Goal: Task Accomplishment & Management: Use online tool/utility

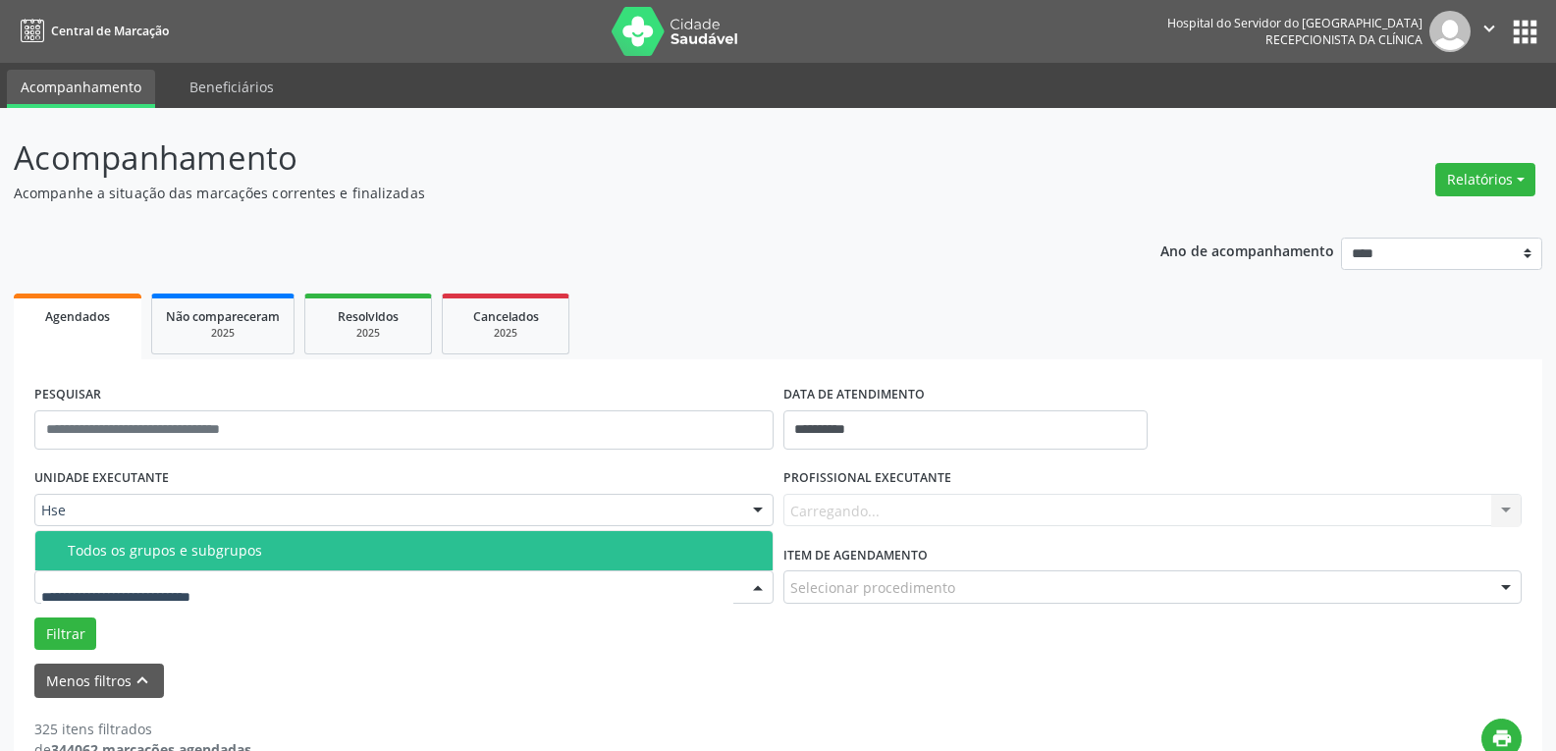
scroll to position [98, 0]
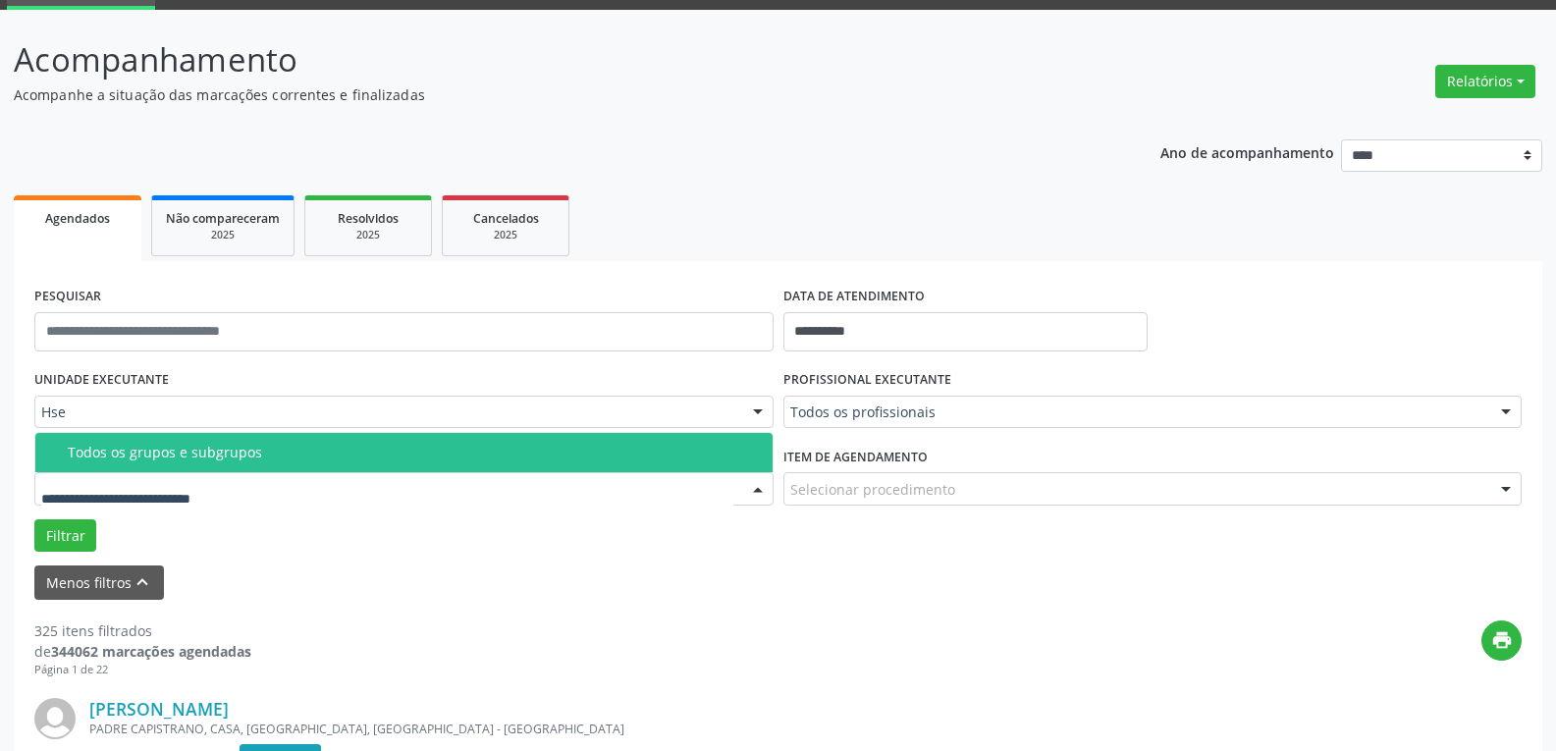
click at [309, 506] on input "text" at bounding box center [387, 498] width 692 height 39
click at [342, 449] on div "Todos os grupos e subgrupos" at bounding box center [414, 453] width 693 height 16
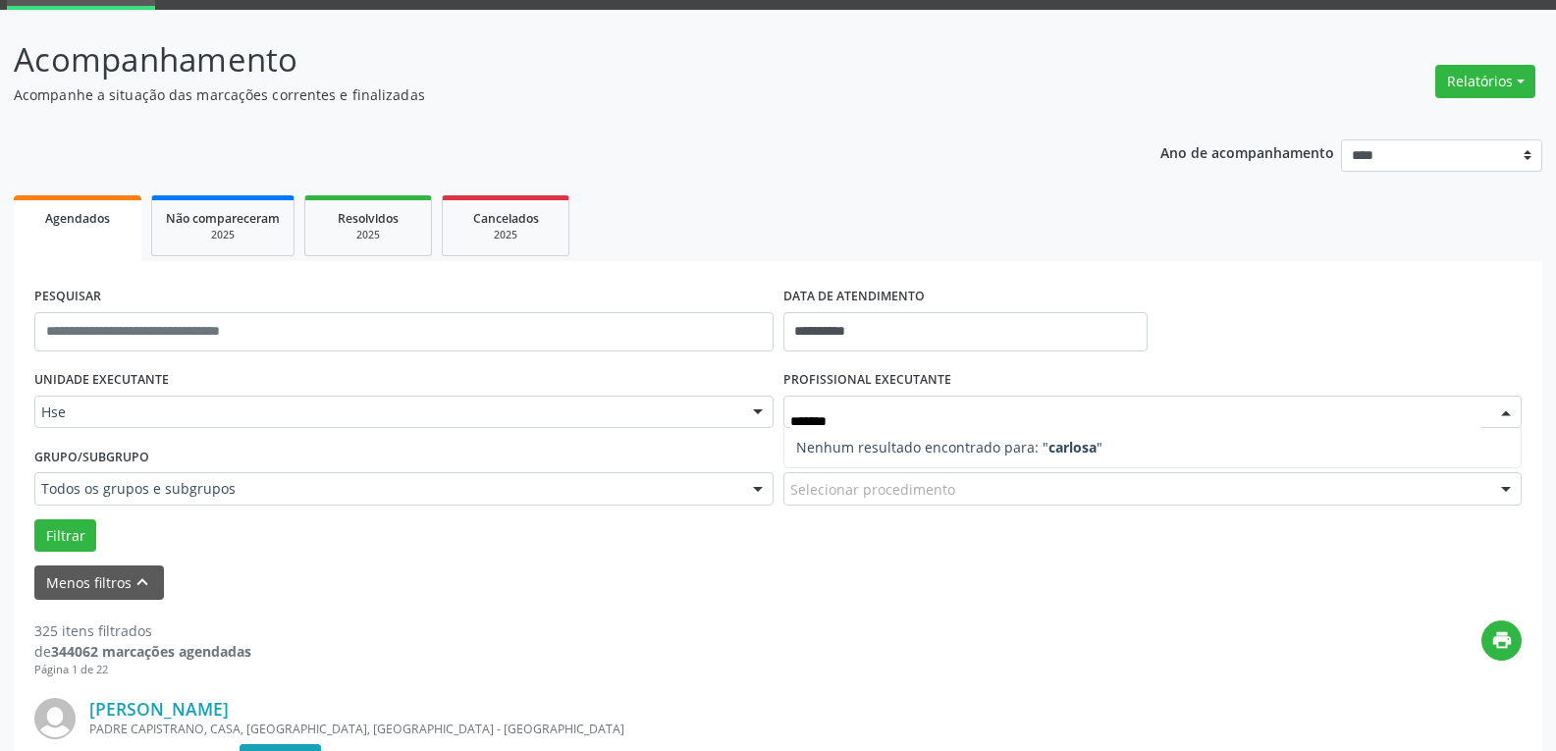
type input "******"
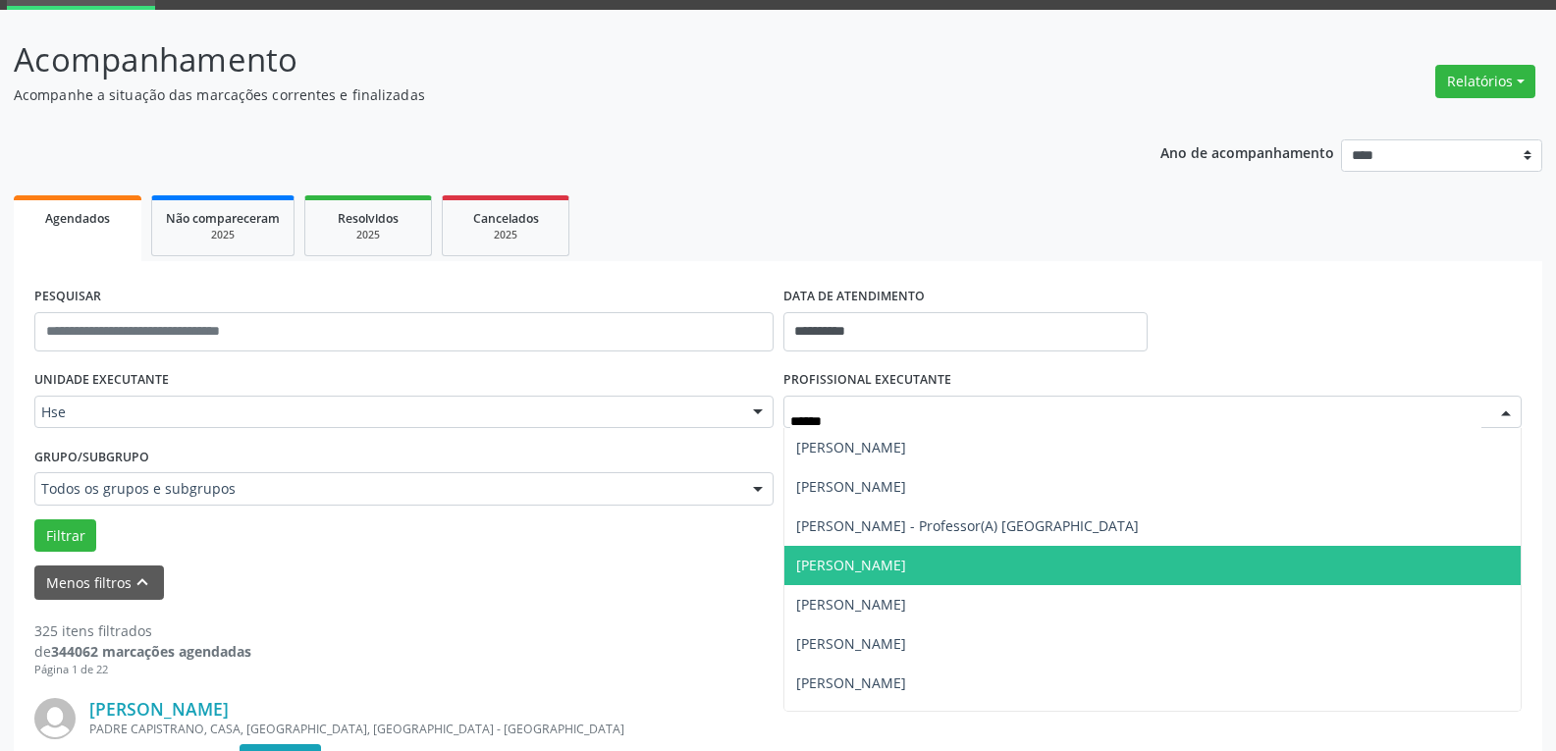
click at [1053, 559] on span "[PERSON_NAME]" at bounding box center [1153, 565] width 737 height 39
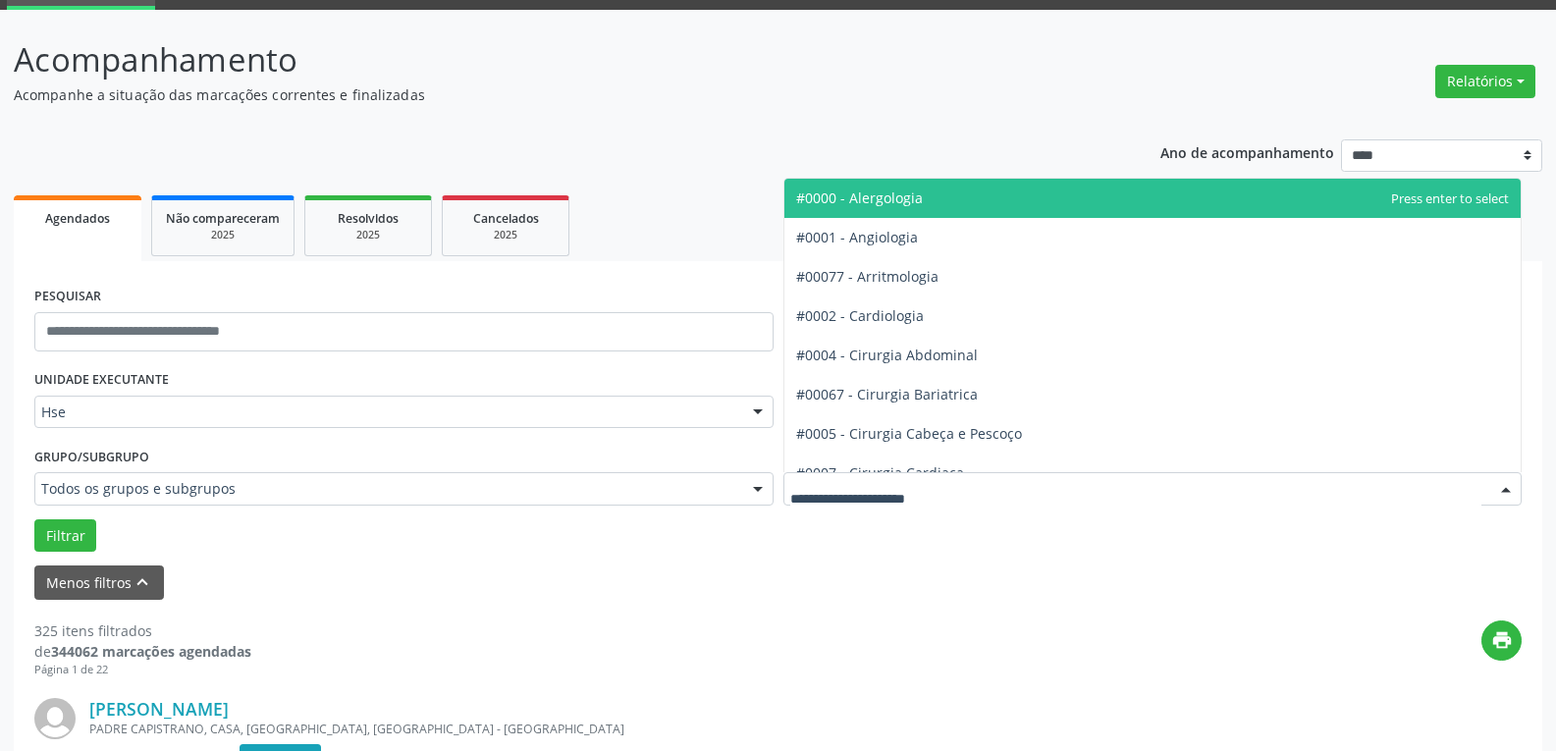
click at [996, 485] on div at bounding box center [1153, 488] width 739 height 33
click at [978, 501] on input "text" at bounding box center [1137, 498] width 692 height 39
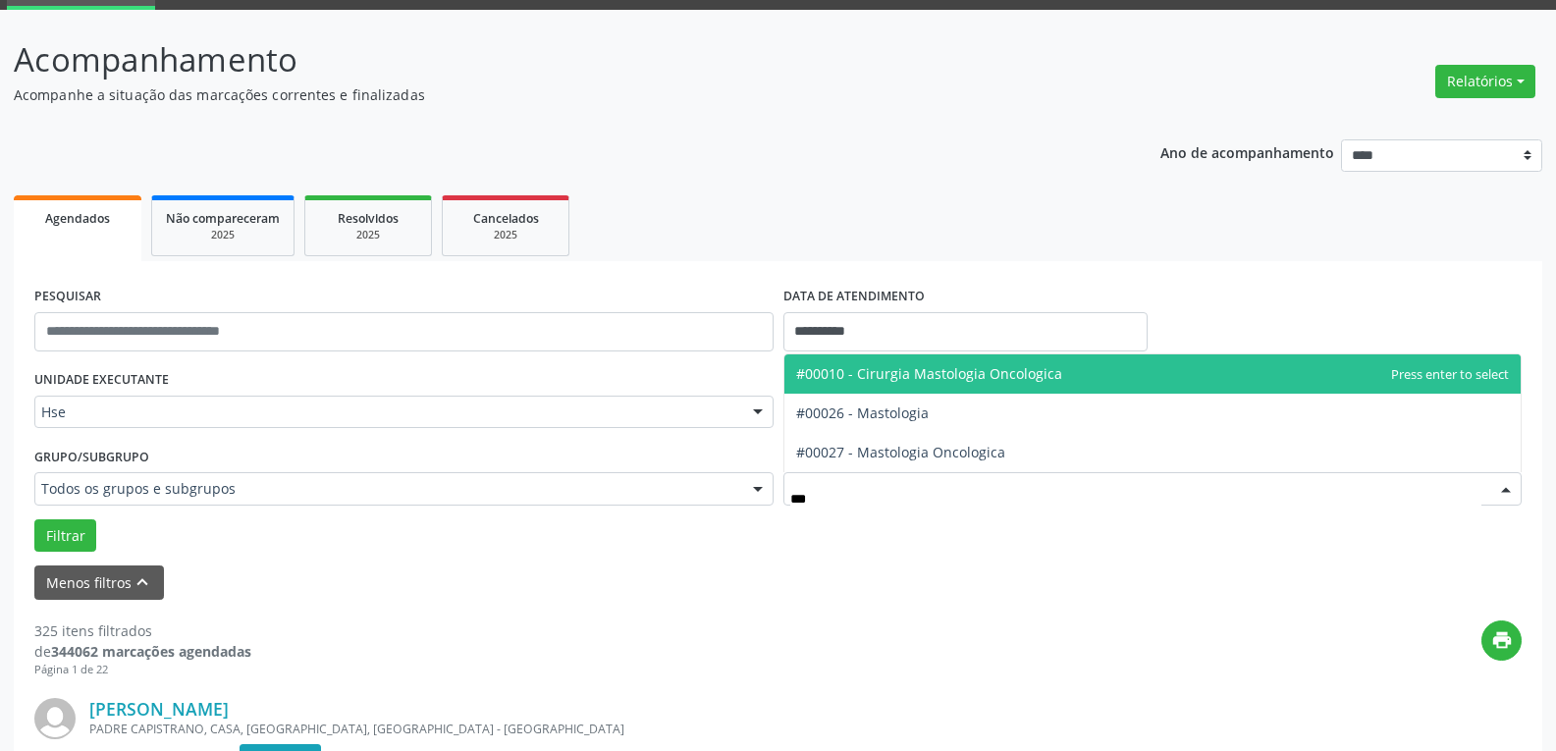
type input "****"
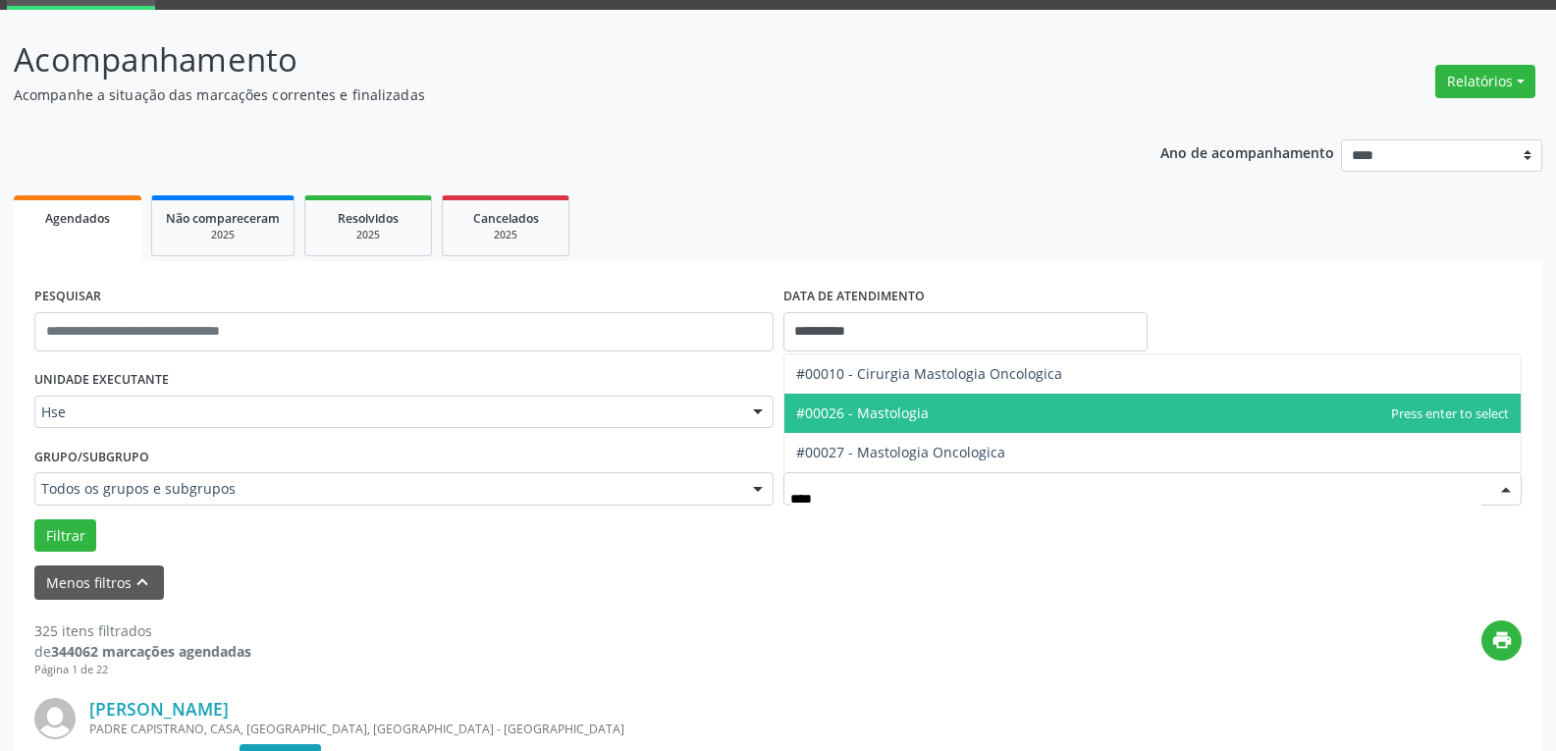
click at [935, 413] on span "#00026 - Mastologia" at bounding box center [1153, 413] width 737 height 39
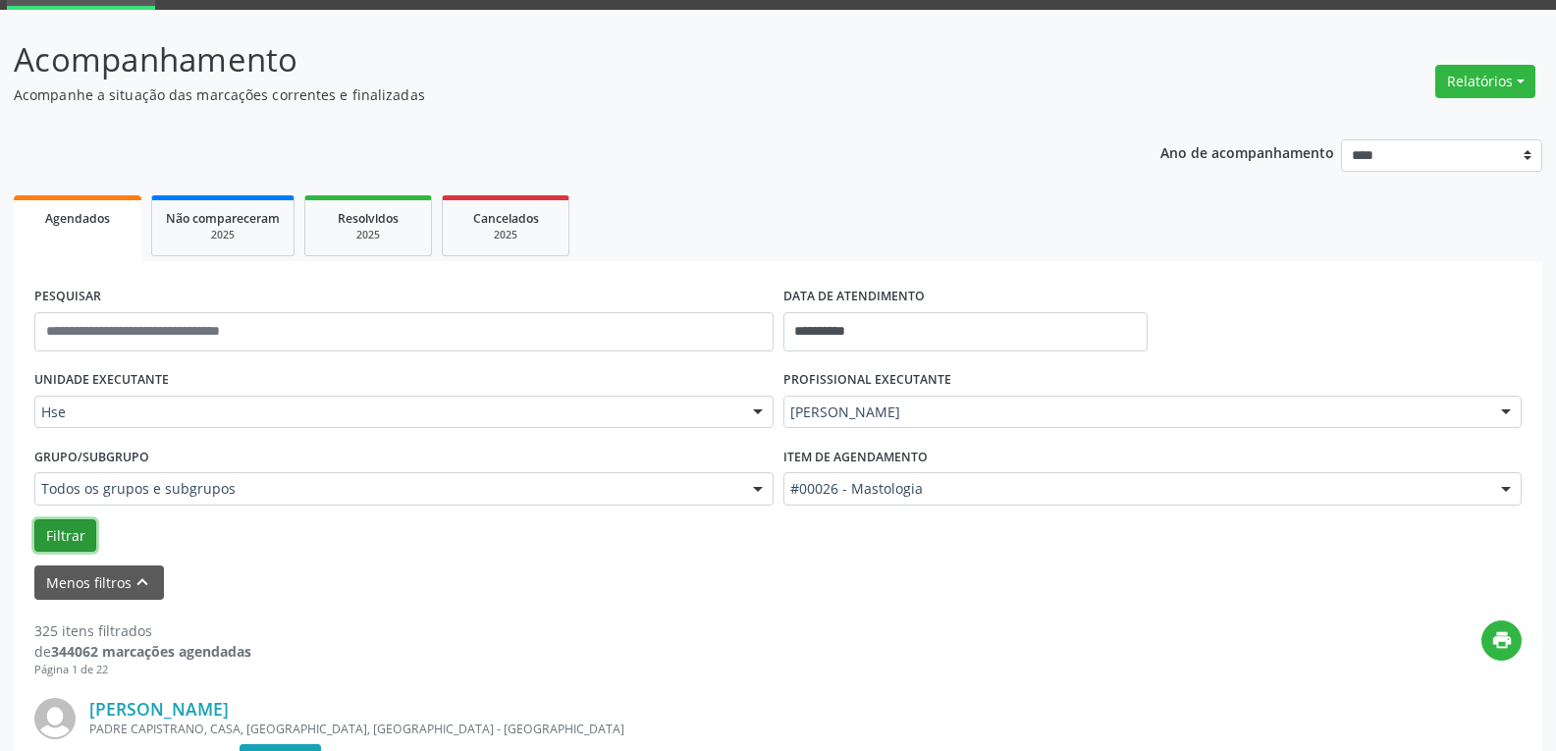
click at [63, 530] on button "Filtrar" at bounding box center [65, 535] width 62 height 33
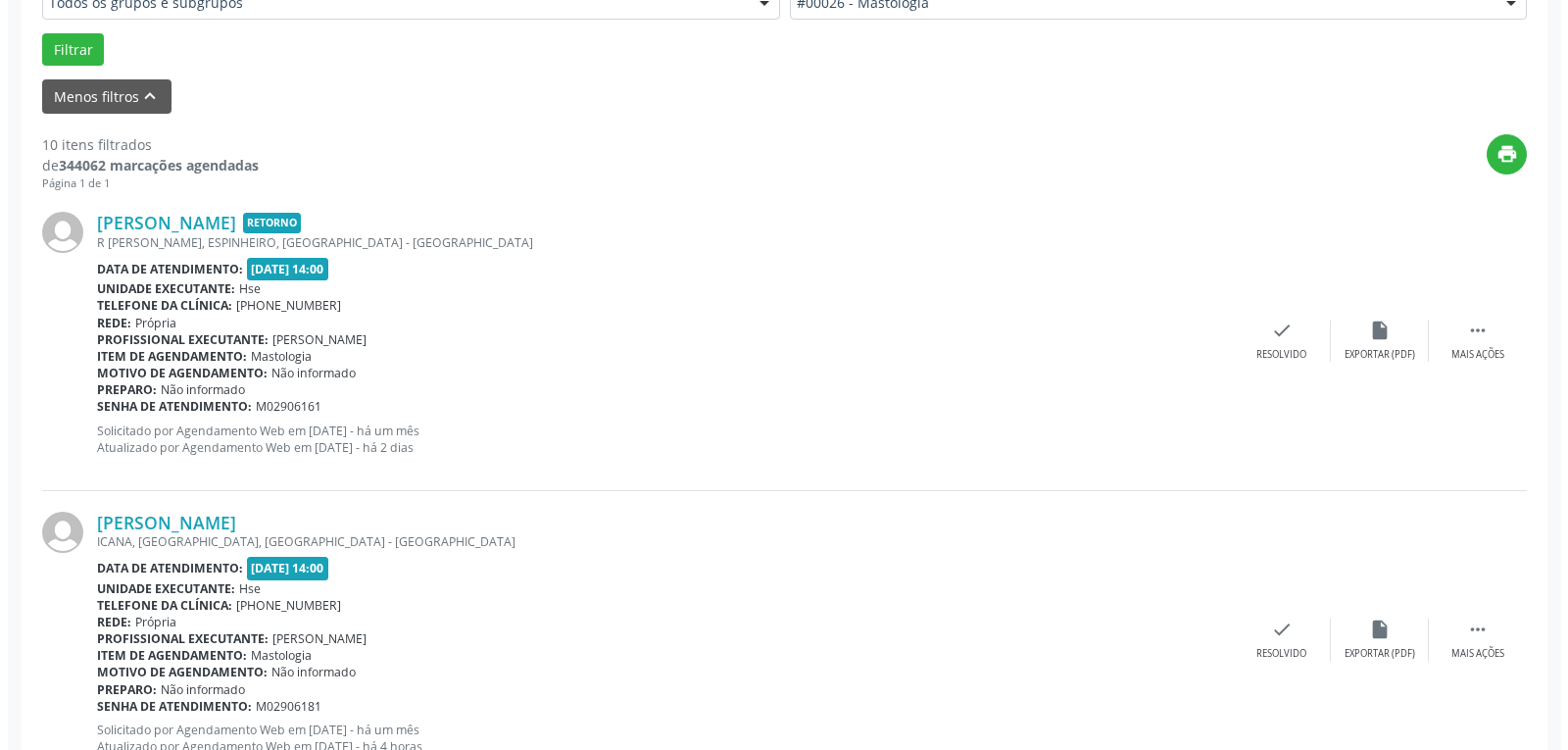
scroll to position [588, 0]
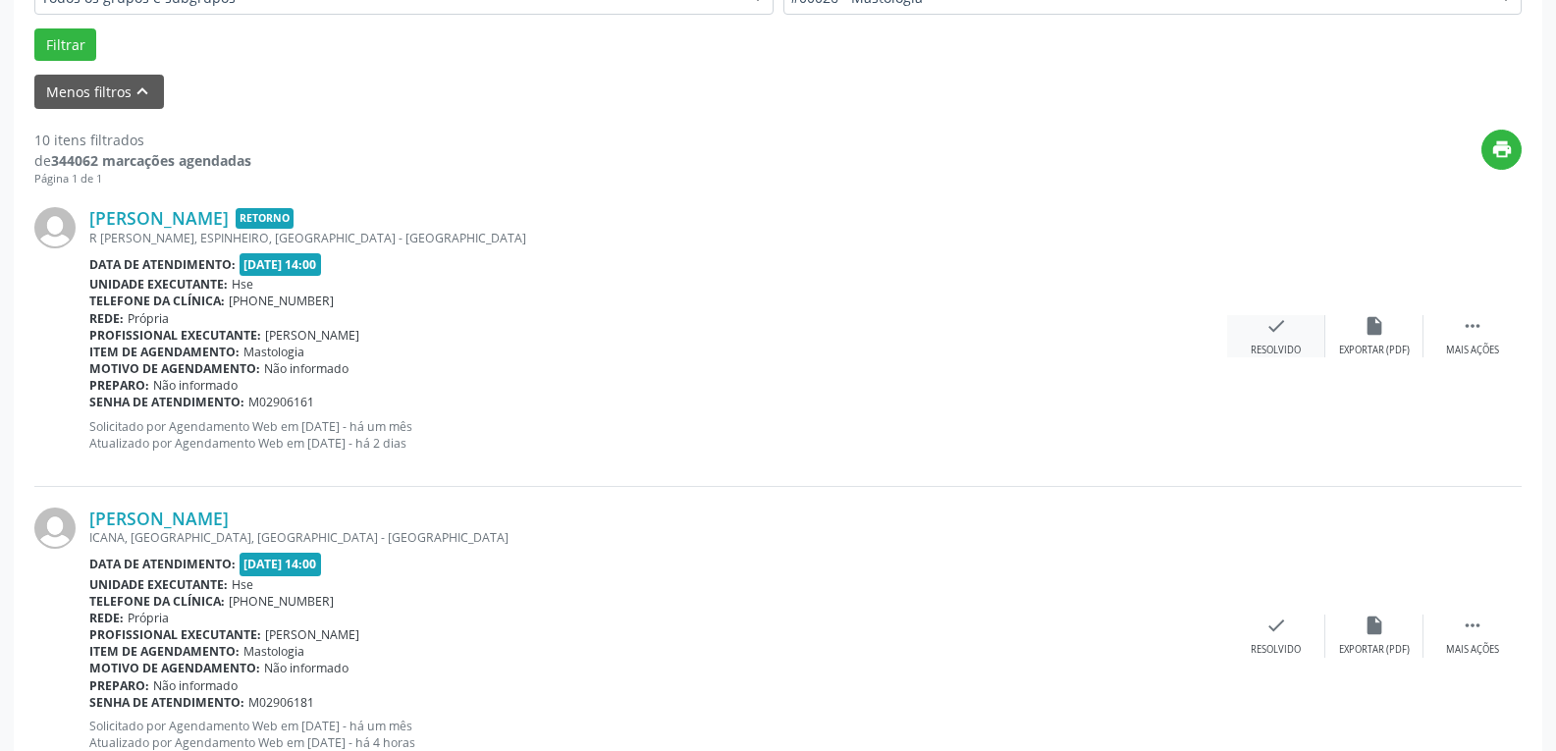
click at [1288, 334] on div "check Resolvido" at bounding box center [1277, 336] width 98 height 42
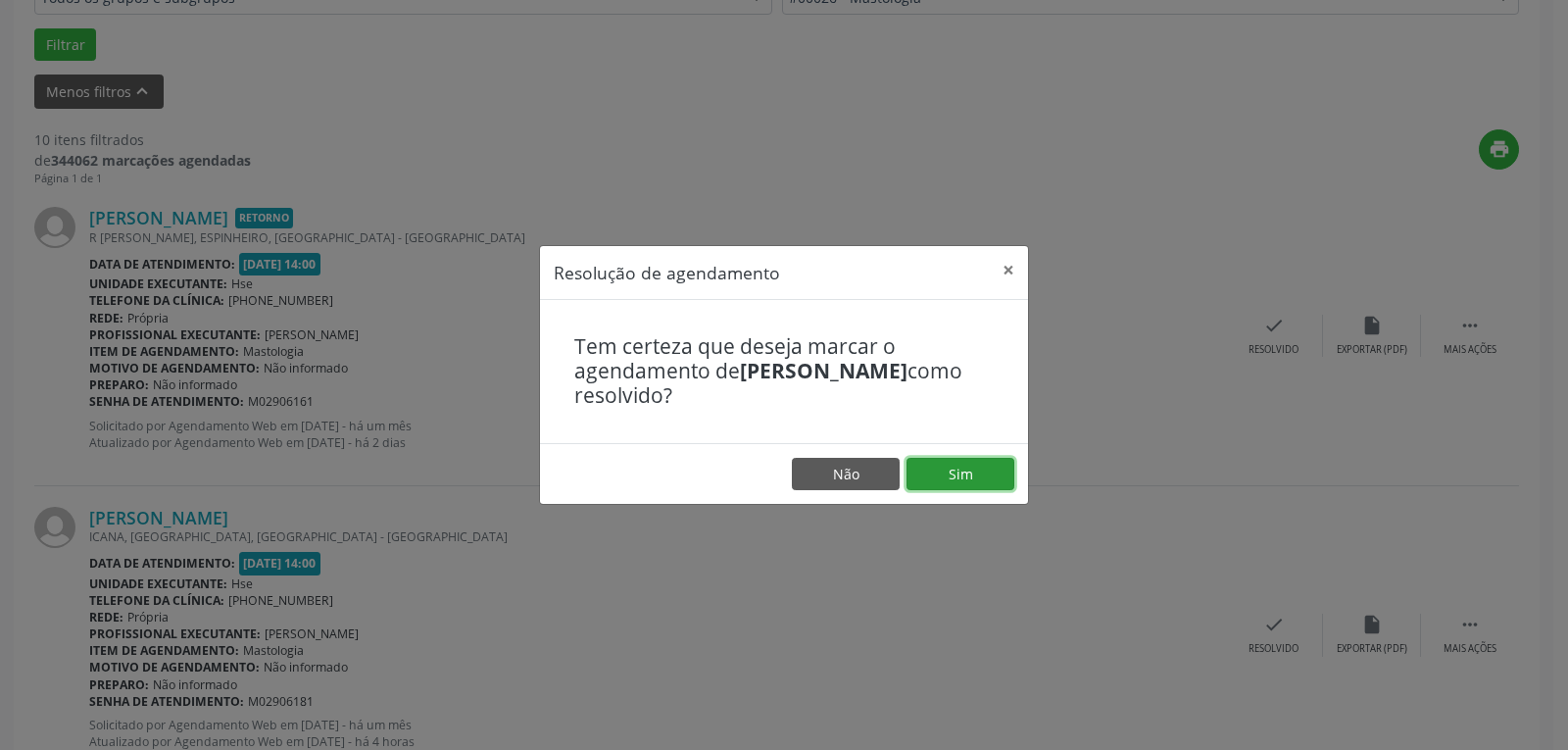
click at [970, 481] on button "Sim" at bounding box center [960, 474] width 108 height 33
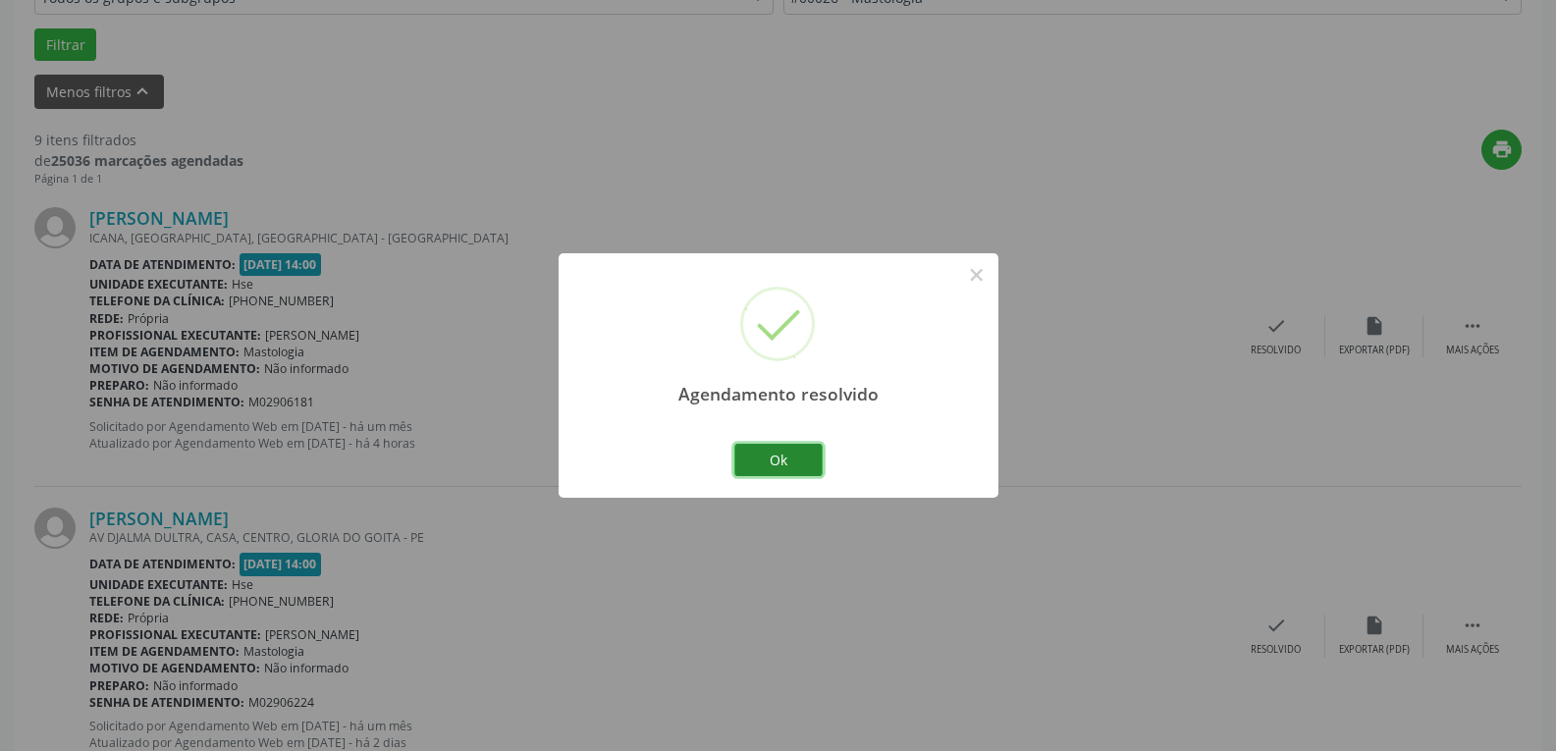
click at [797, 462] on button "Ok" at bounding box center [779, 460] width 88 height 33
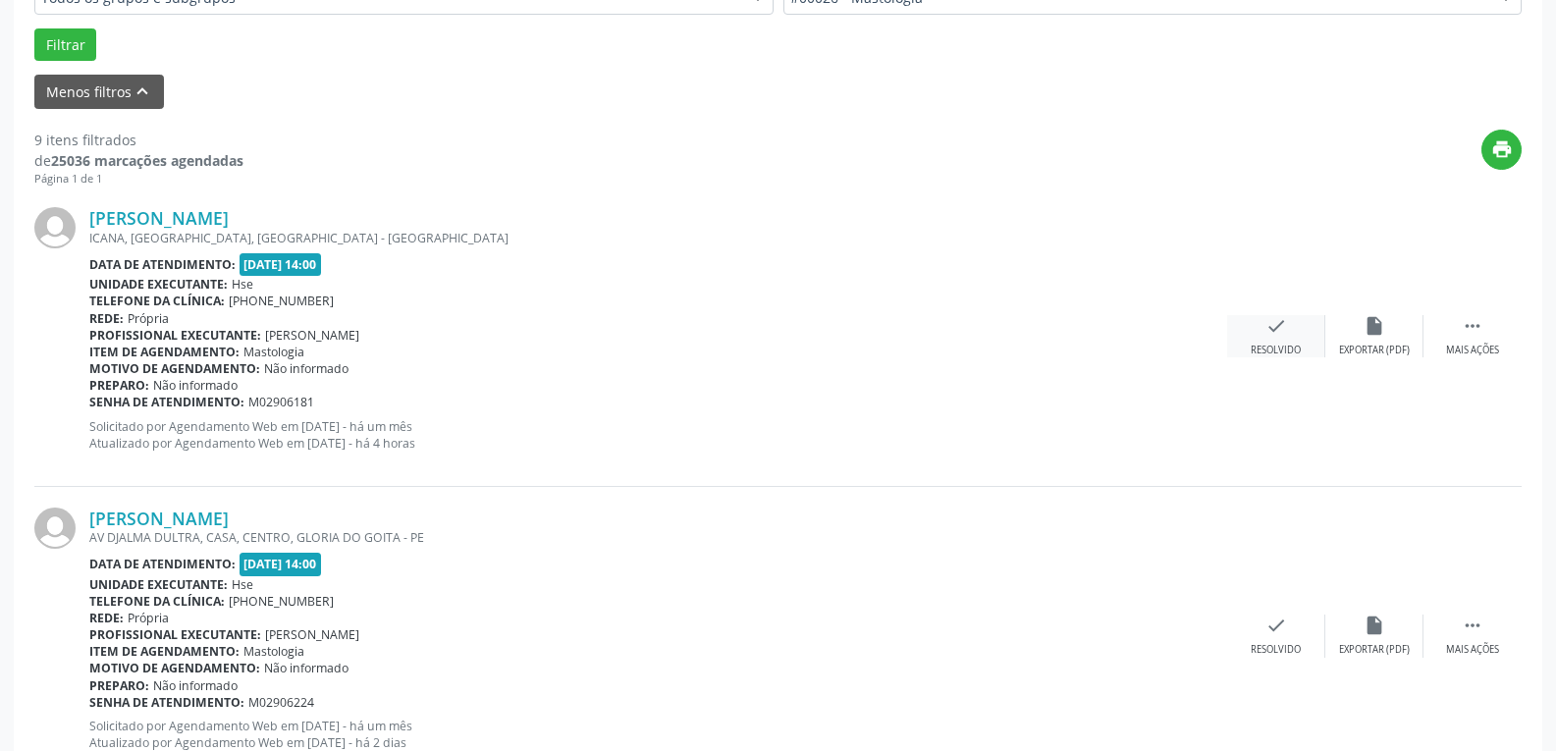
click at [1271, 335] on icon "check" at bounding box center [1277, 326] width 22 height 22
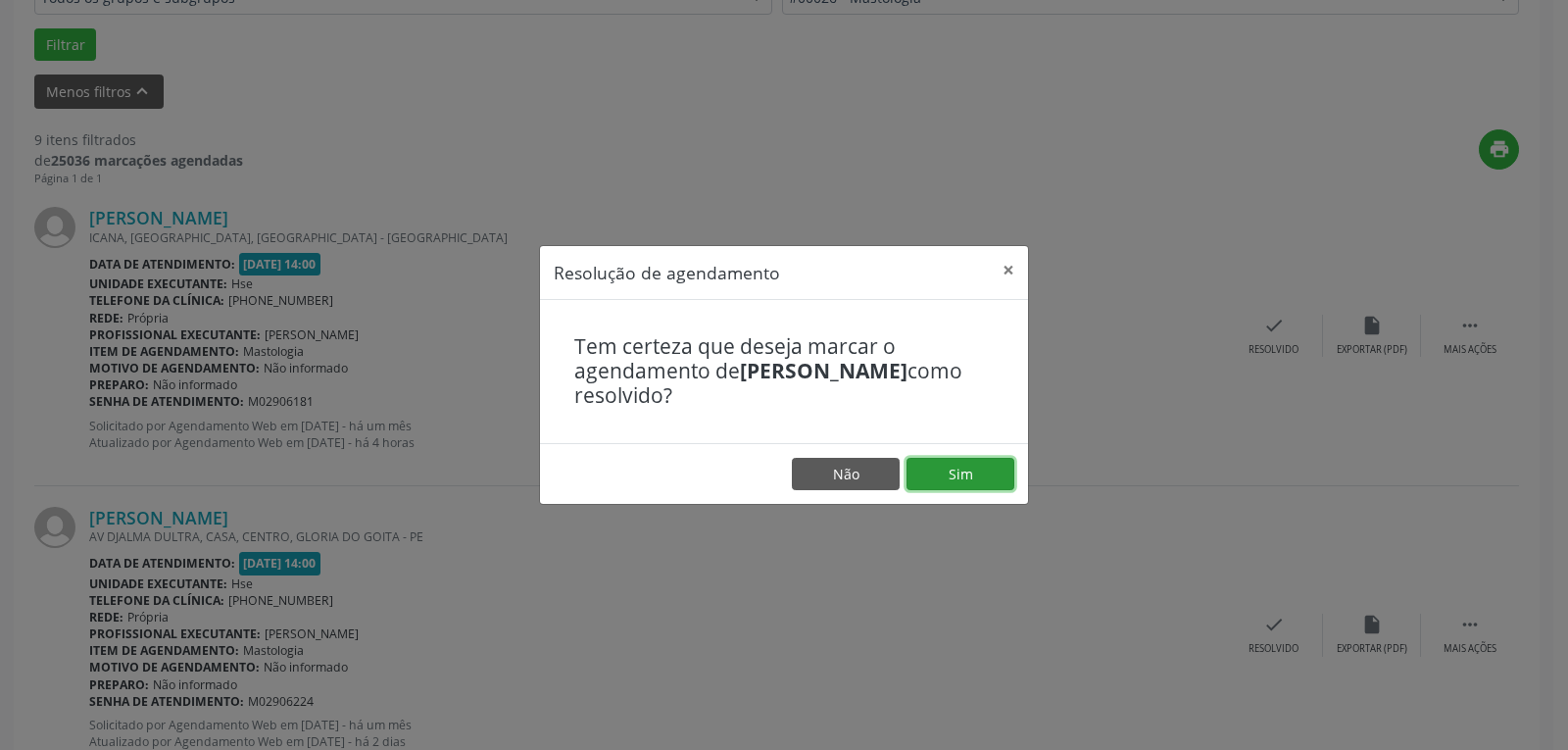
click at [956, 470] on button "Sim" at bounding box center [960, 474] width 108 height 33
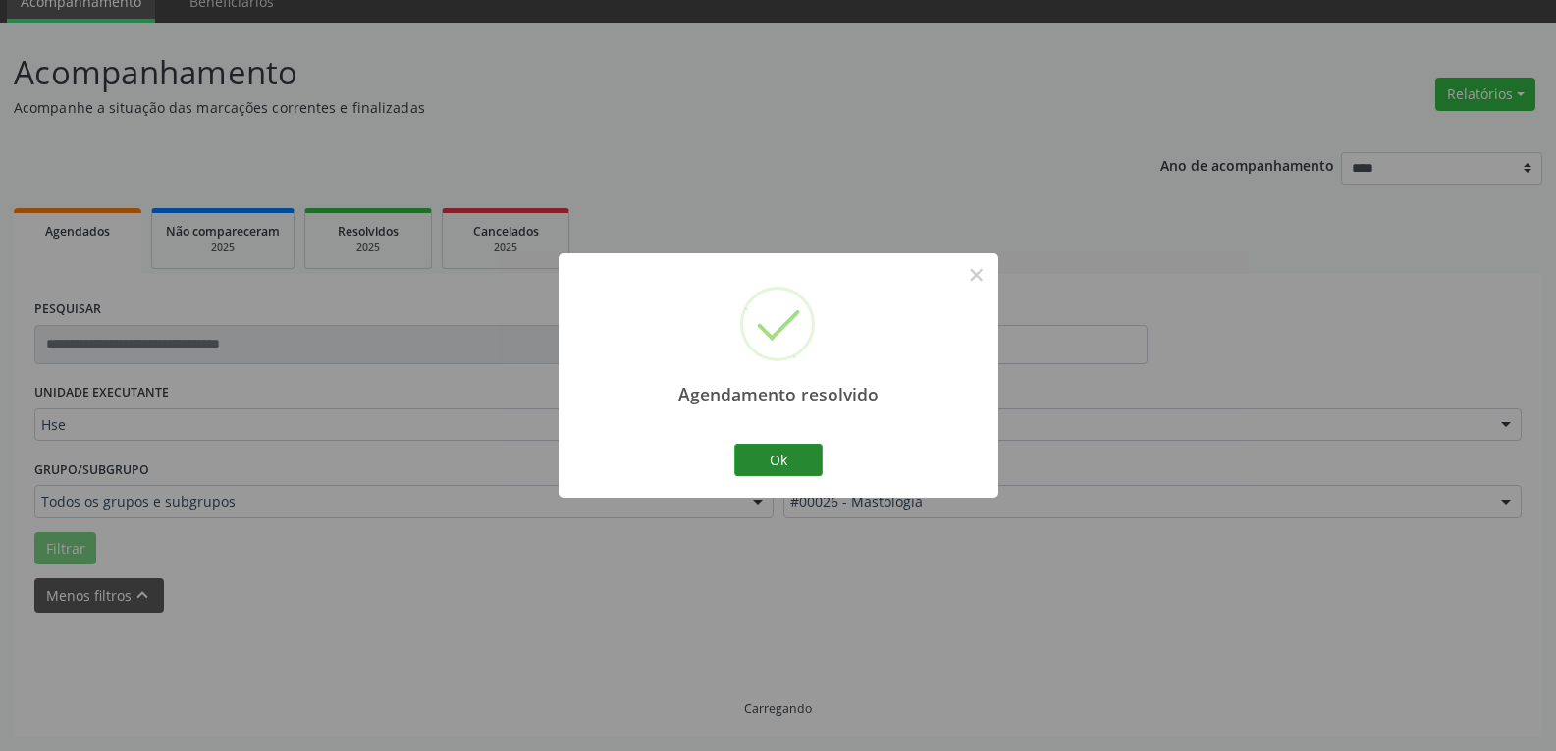
scroll to position [106, 0]
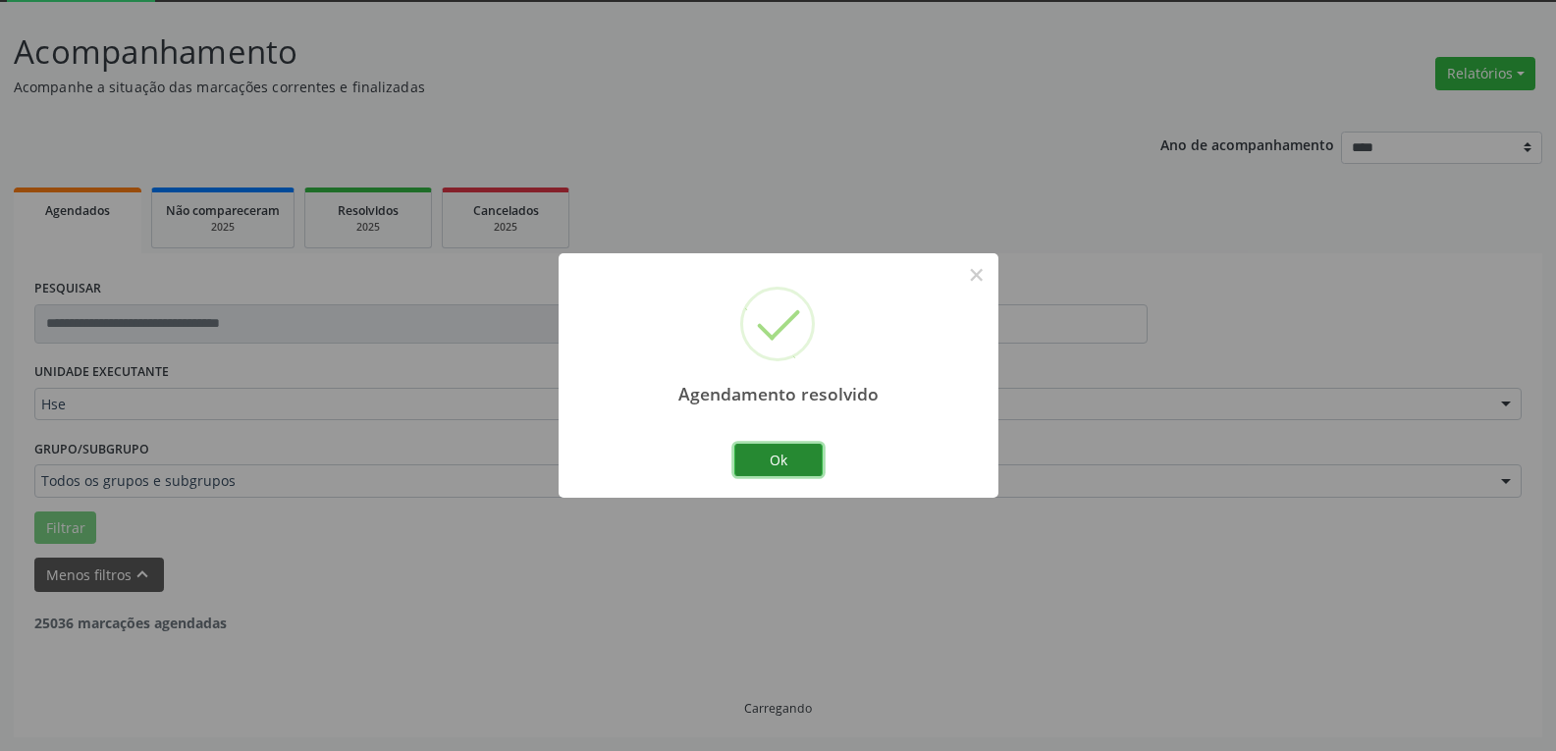
click at [771, 453] on button "Ok" at bounding box center [779, 460] width 88 height 33
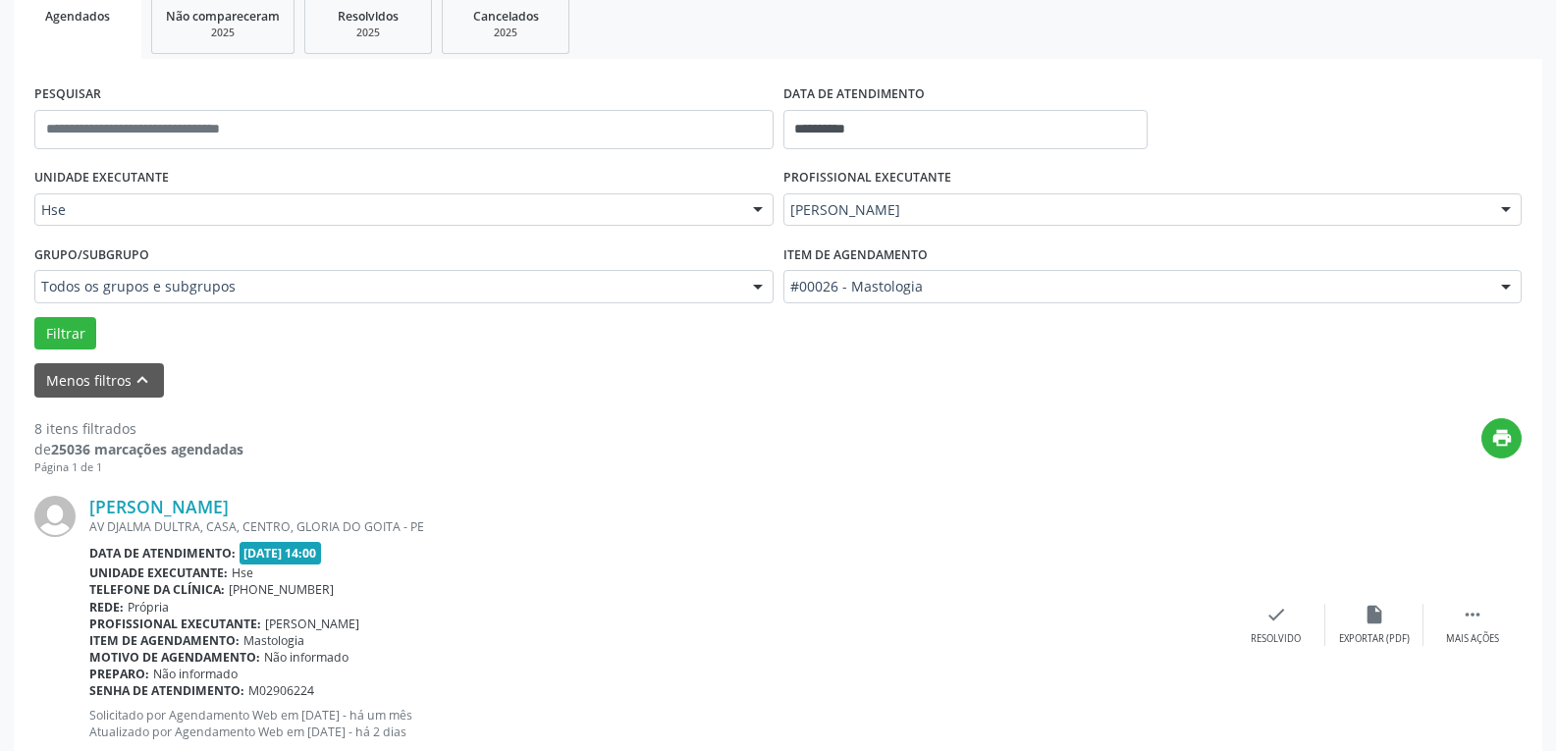
scroll to position [302, 0]
click at [1467, 626] on div " Mais ações" at bounding box center [1473, 623] width 98 height 42
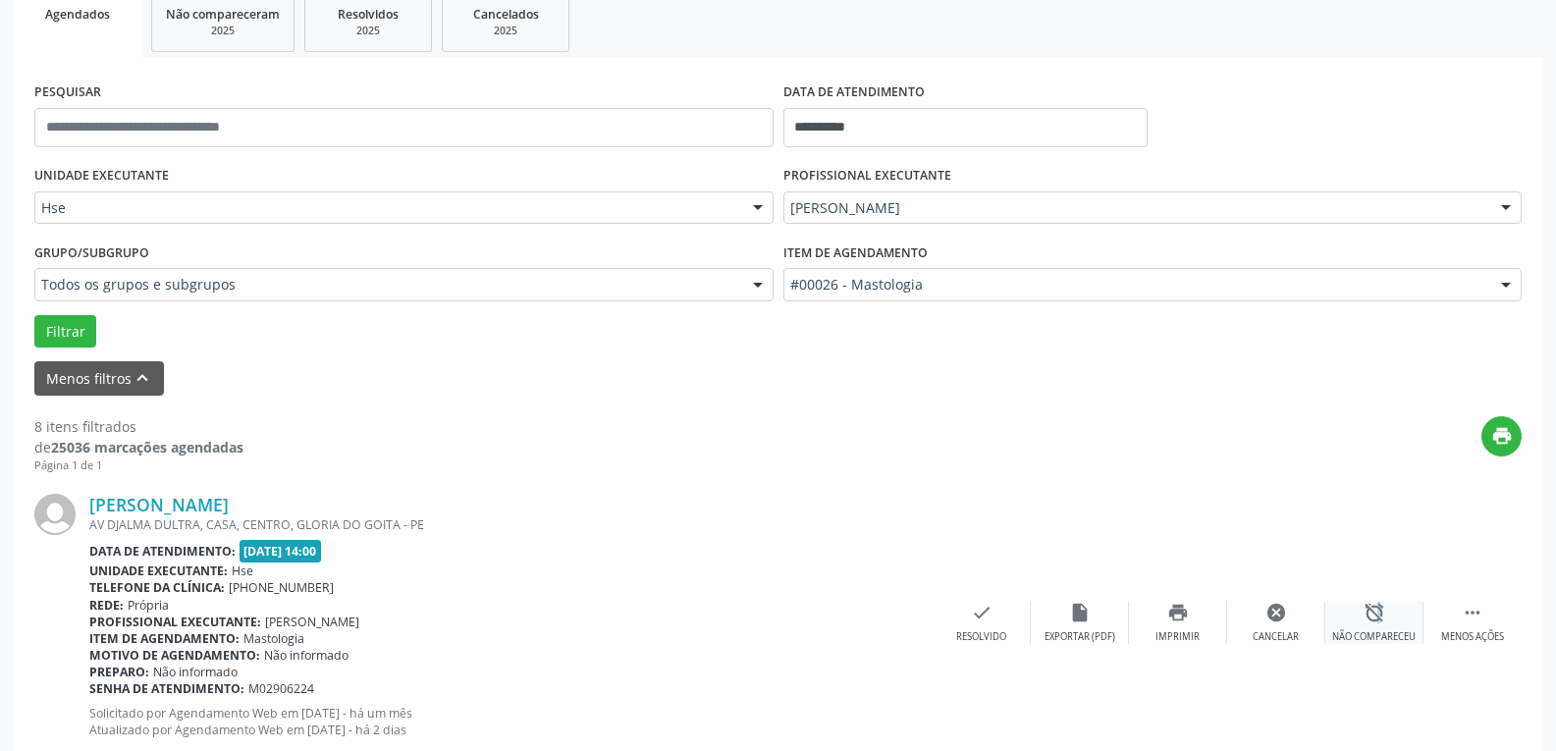
click at [1373, 620] on icon "alarm_off" at bounding box center [1375, 613] width 22 height 22
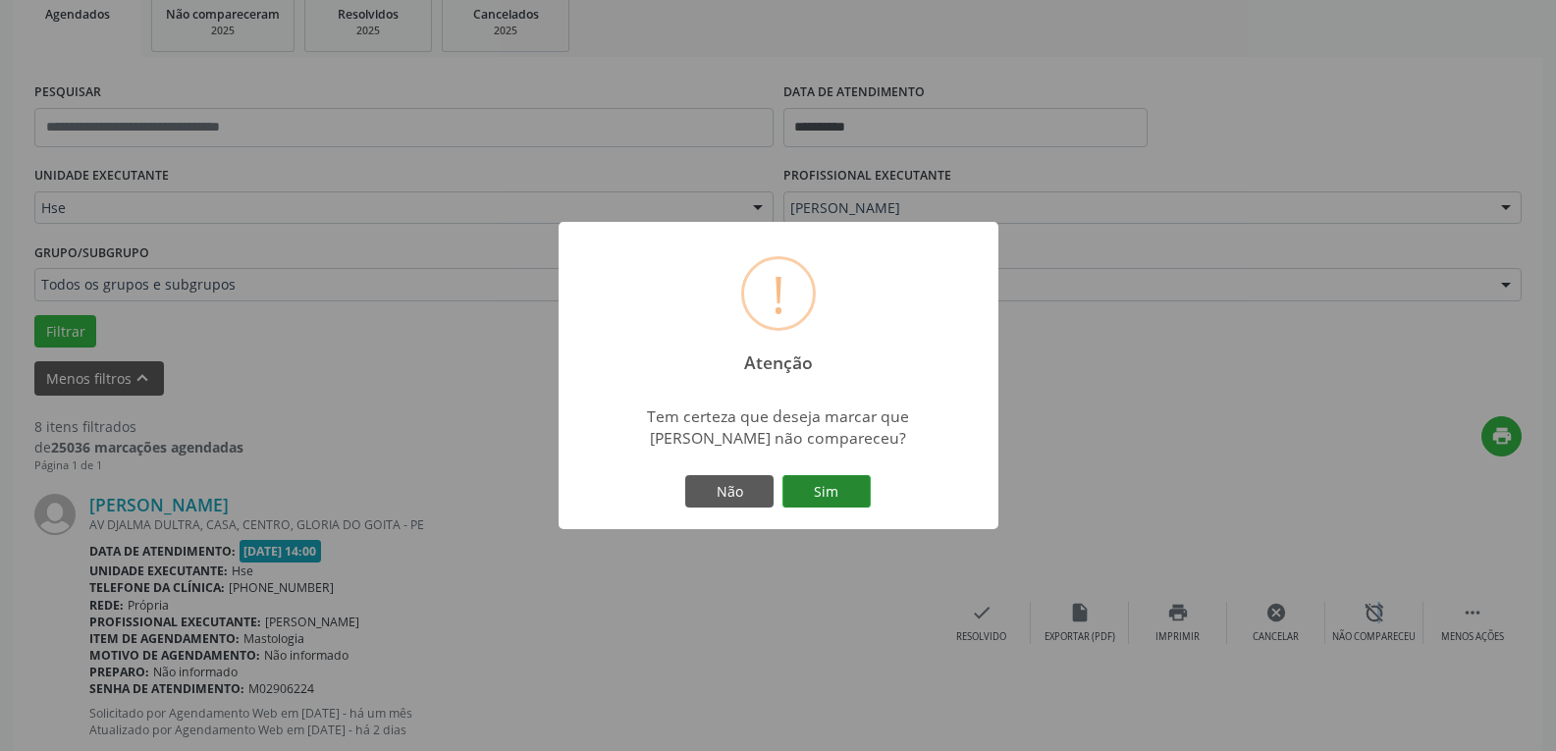
click at [834, 509] on button "Sim" at bounding box center [827, 491] width 88 height 33
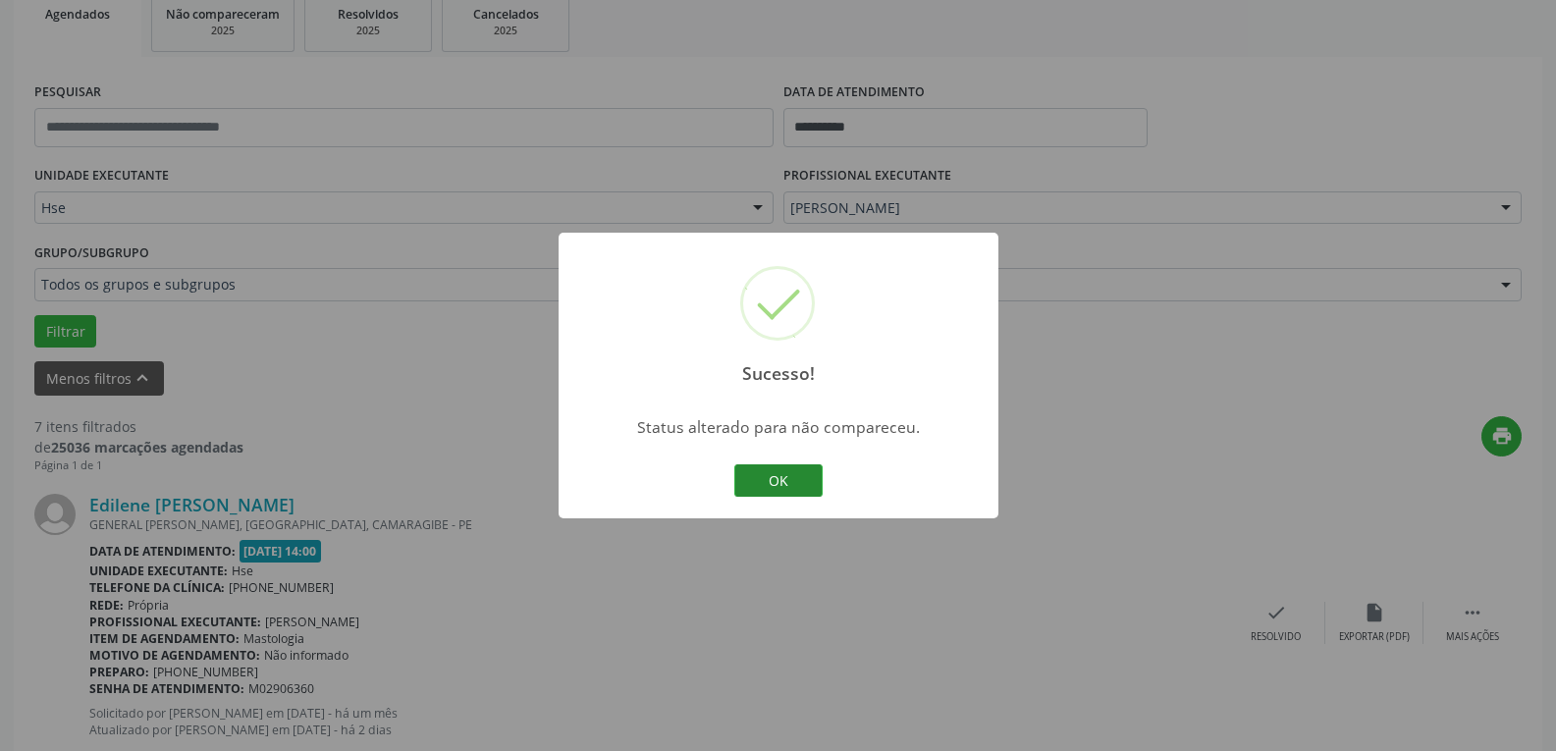
click at [799, 472] on button "OK" at bounding box center [779, 480] width 88 height 33
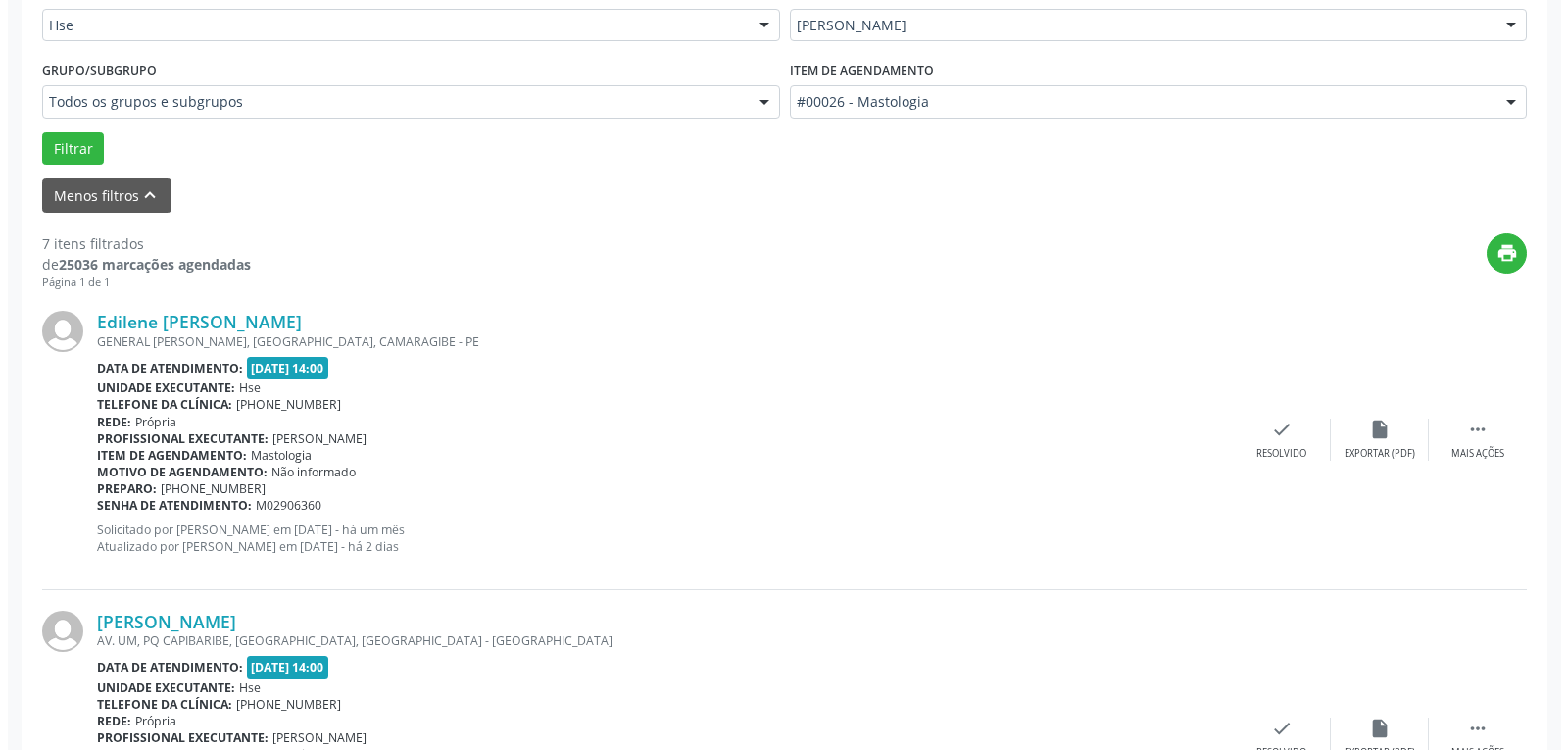
scroll to position [498, 0]
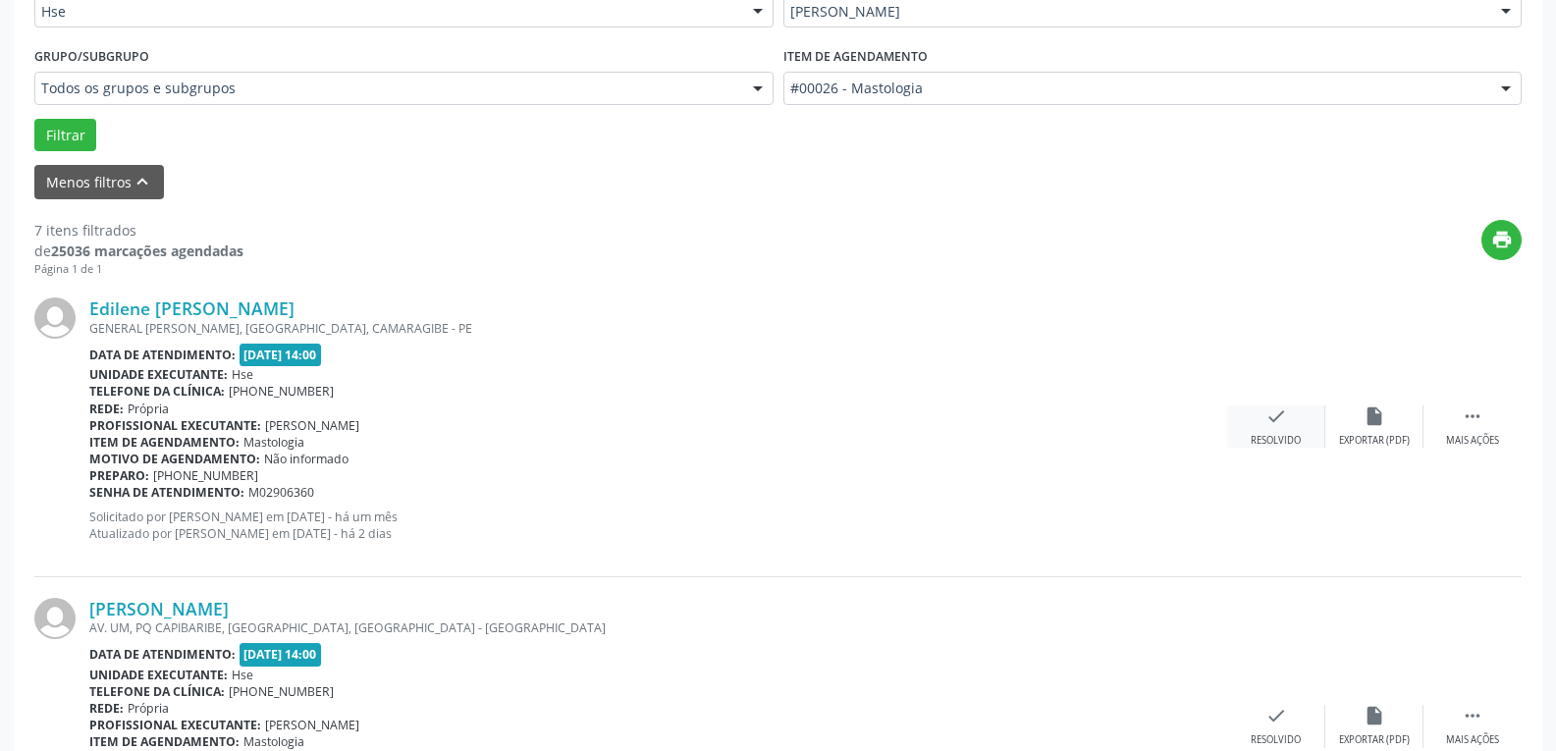
click at [1281, 439] on div "Resolvido" at bounding box center [1276, 441] width 50 height 14
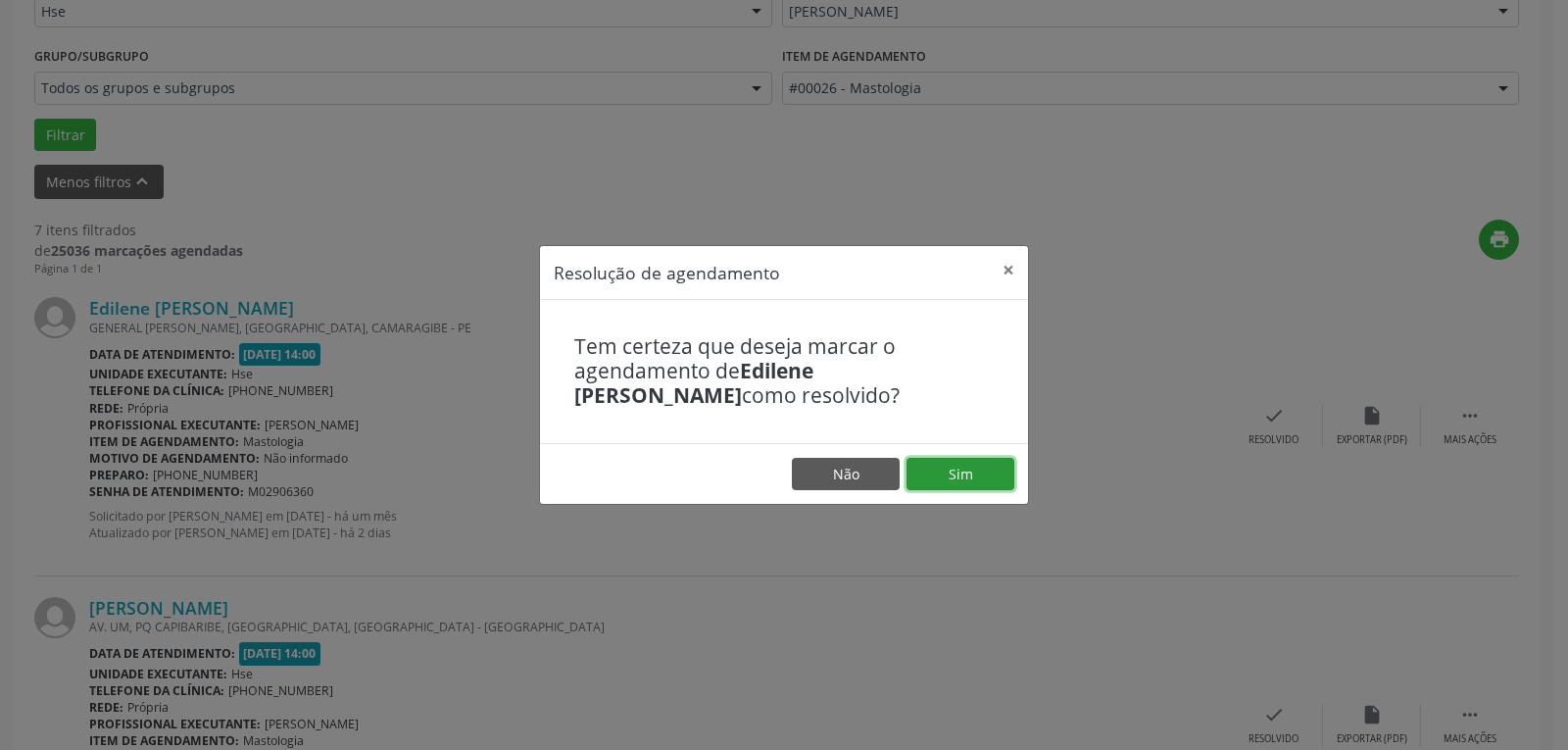
click at [963, 481] on button "Sim" at bounding box center [960, 474] width 108 height 33
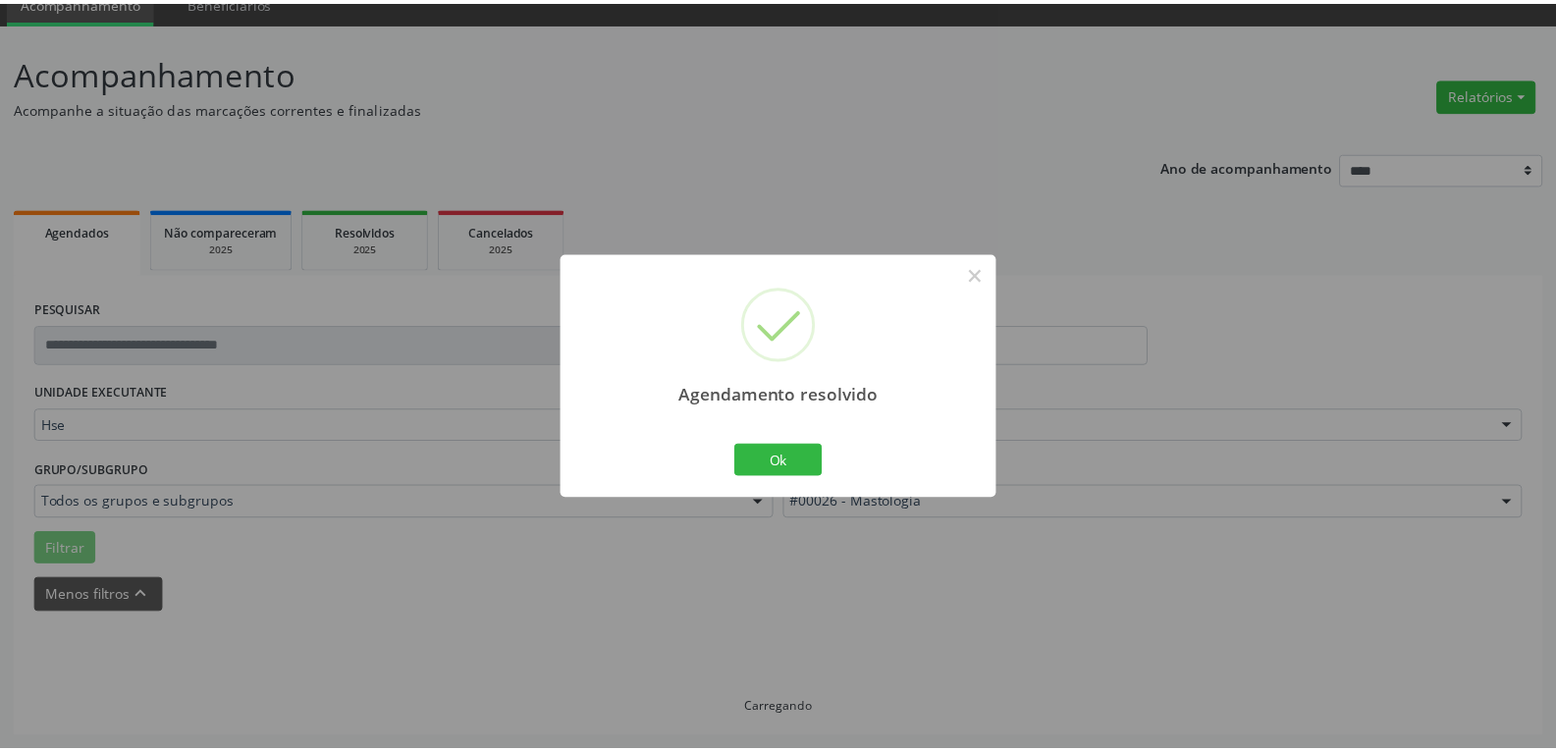
scroll to position [85, 0]
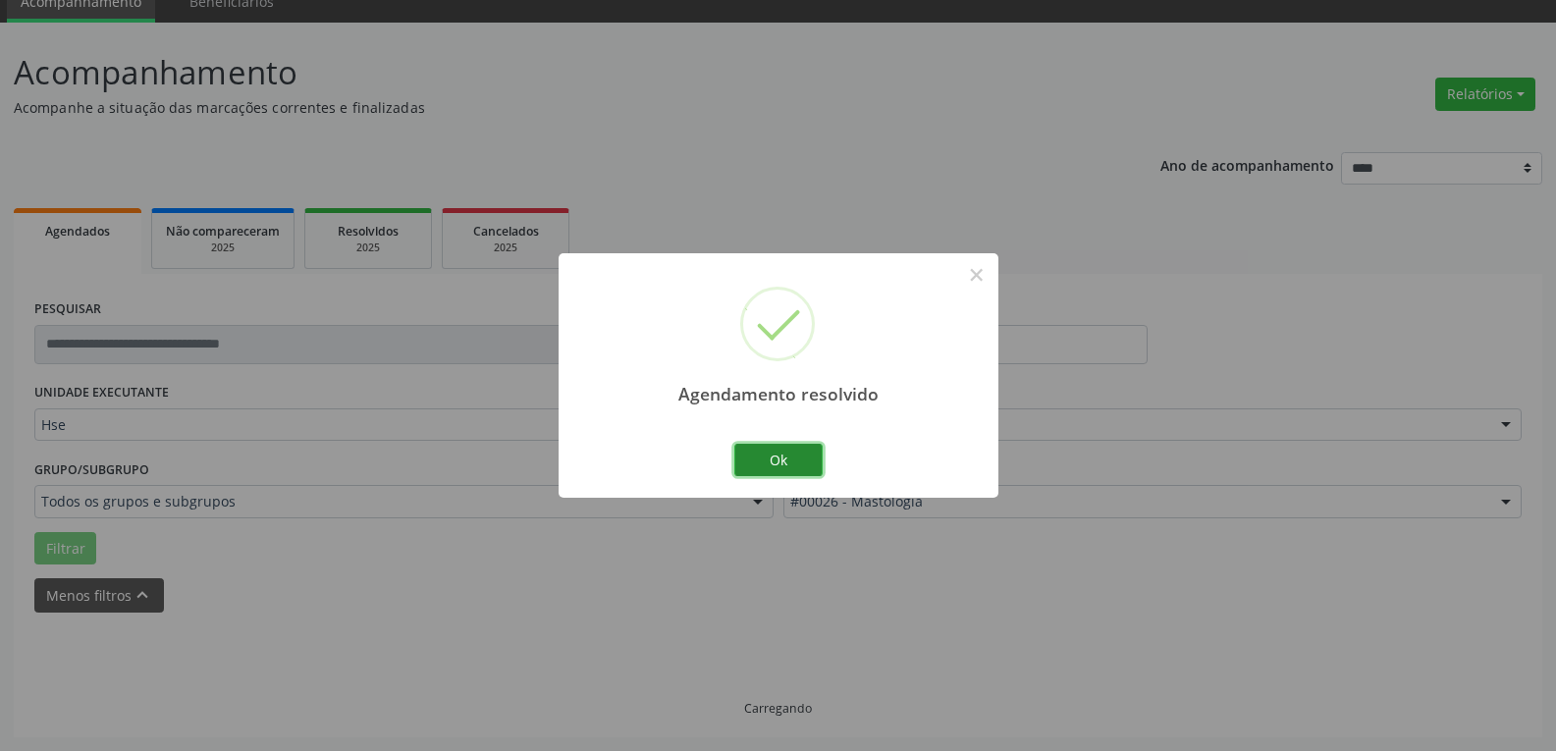
click at [738, 461] on button "Ok" at bounding box center [779, 460] width 88 height 33
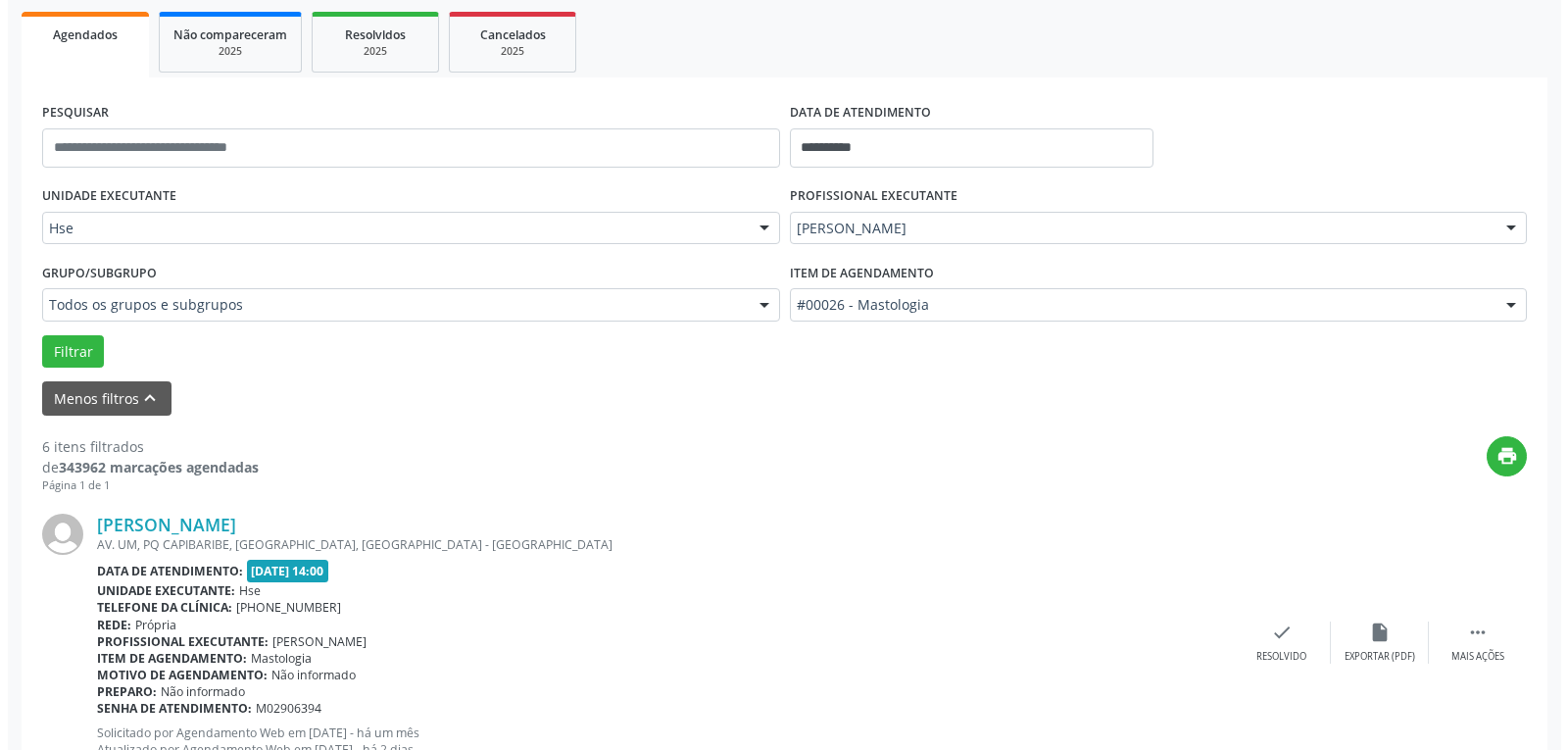
scroll to position [379, 0]
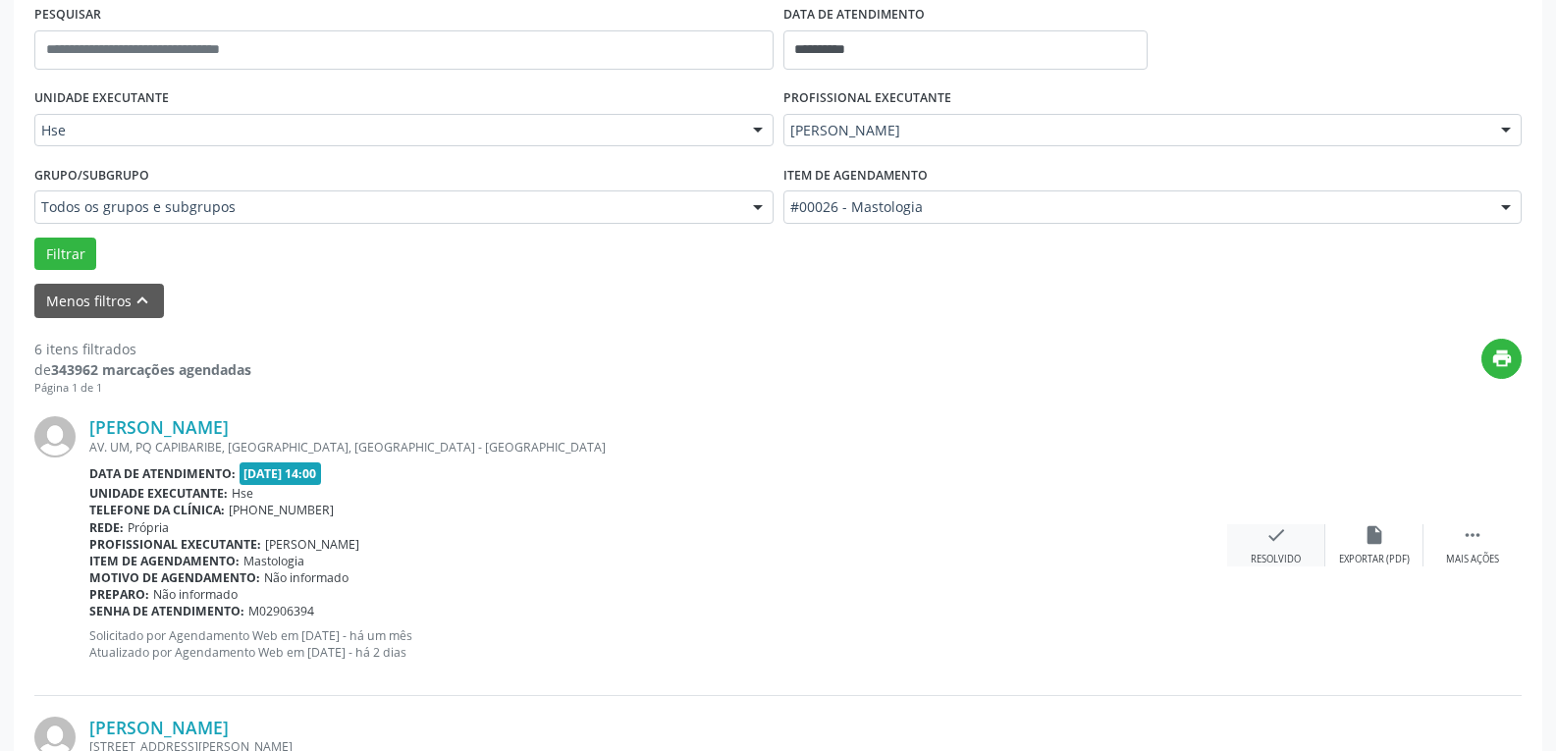
click at [1298, 553] on div "check Resolvido" at bounding box center [1277, 545] width 98 height 42
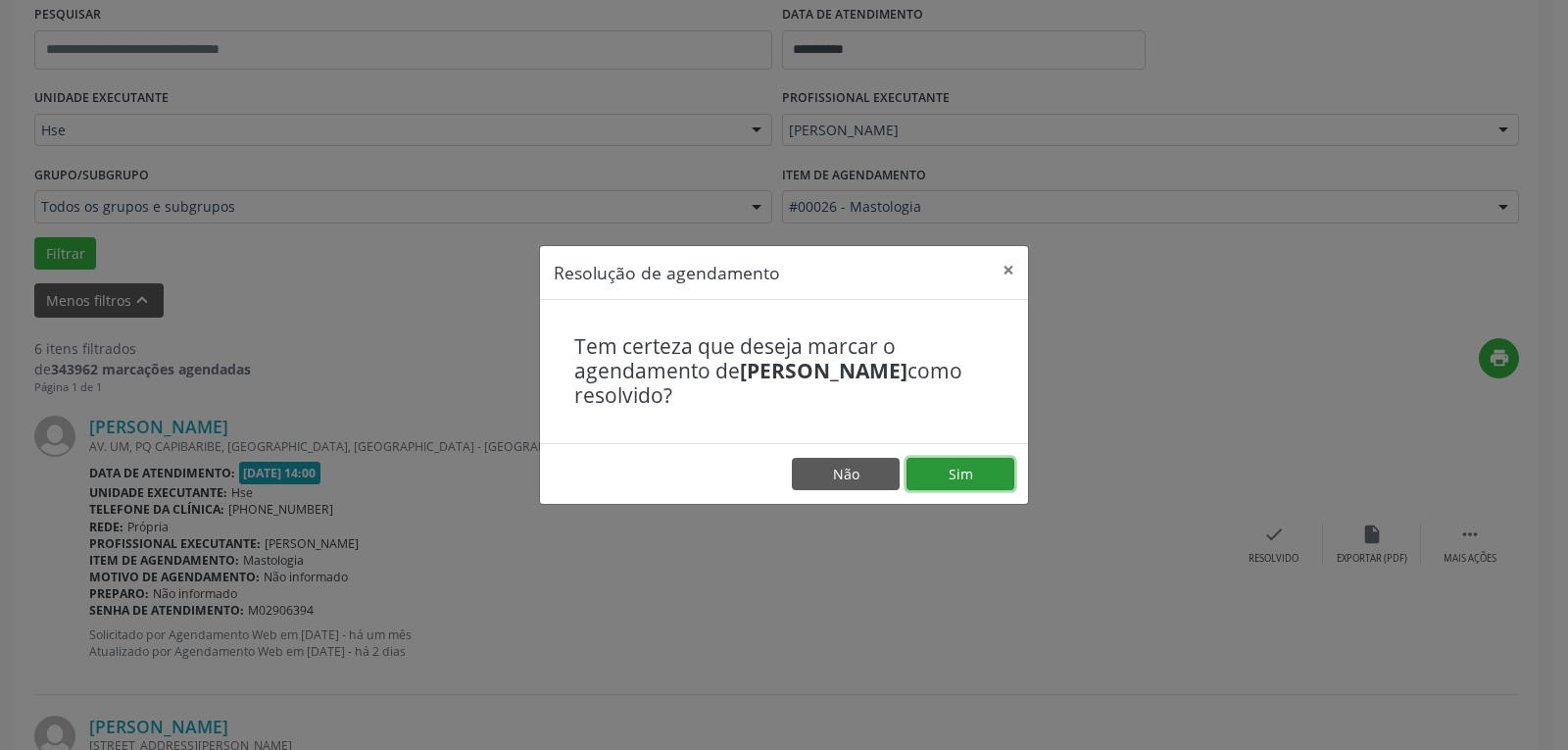
click at [971, 482] on button "Sim" at bounding box center [960, 474] width 108 height 33
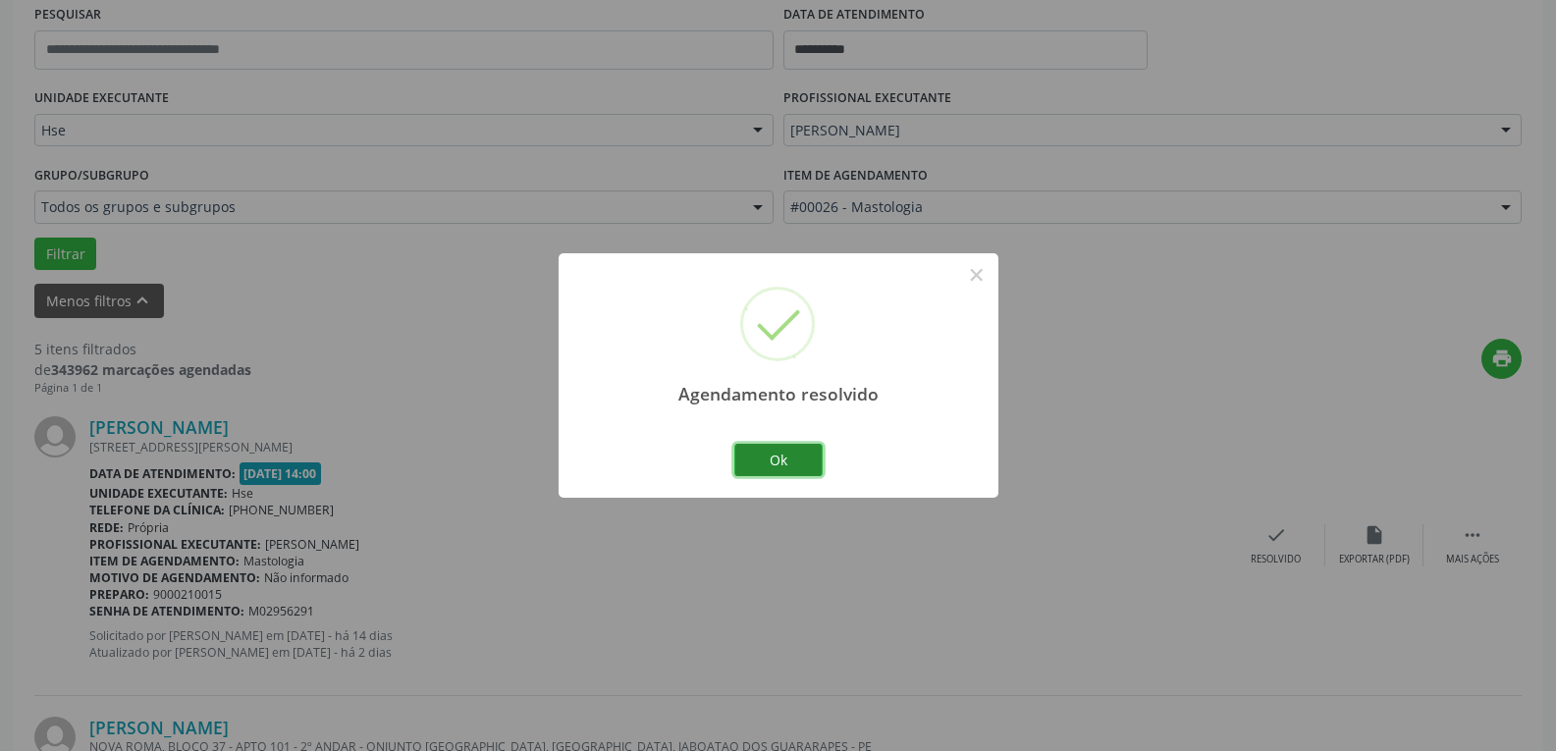
click at [781, 448] on button "Ok" at bounding box center [779, 460] width 88 height 33
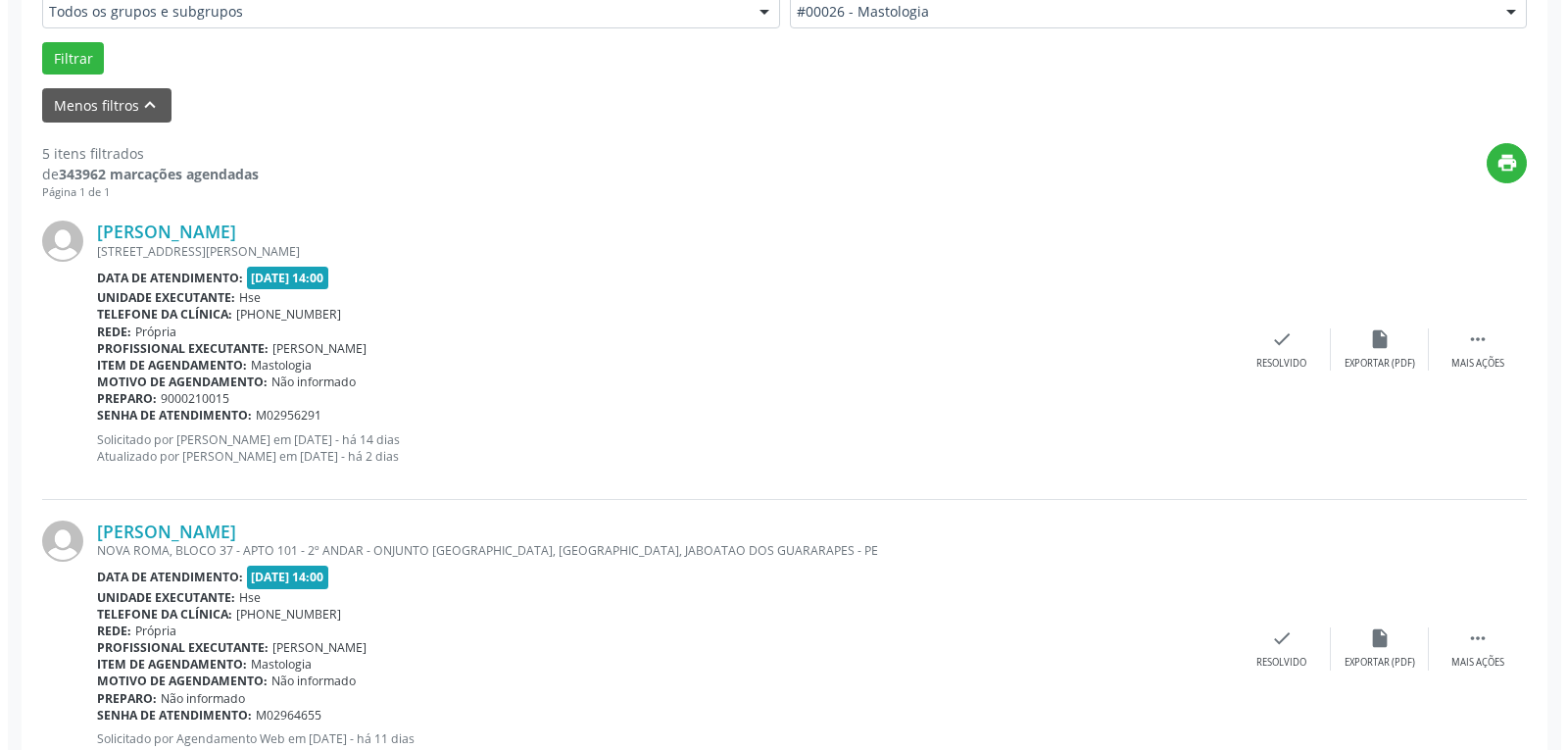
scroll to position [575, 0]
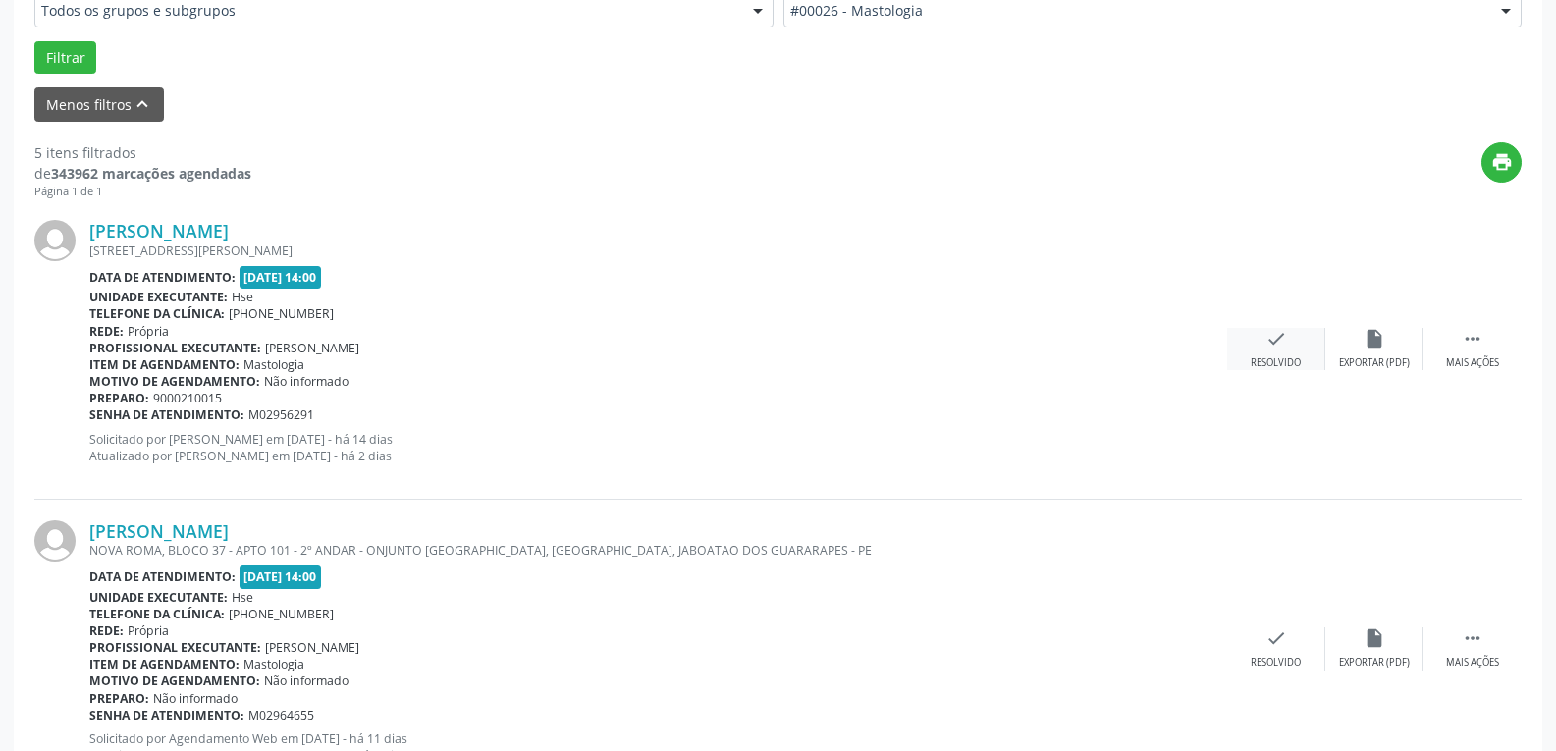
click at [1282, 354] on div "check Resolvido" at bounding box center [1277, 349] width 98 height 42
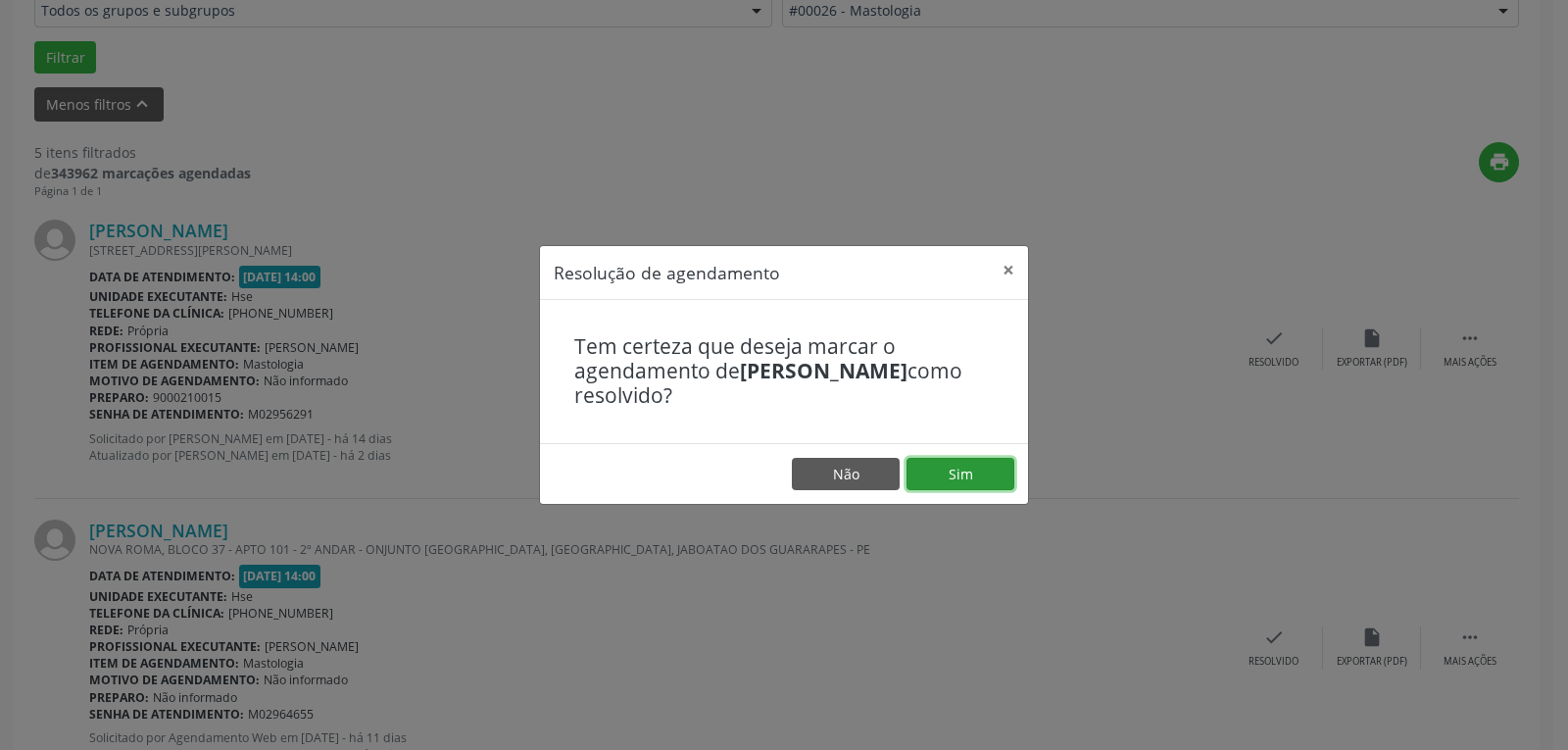
click at [953, 470] on button "Sim" at bounding box center [960, 474] width 108 height 33
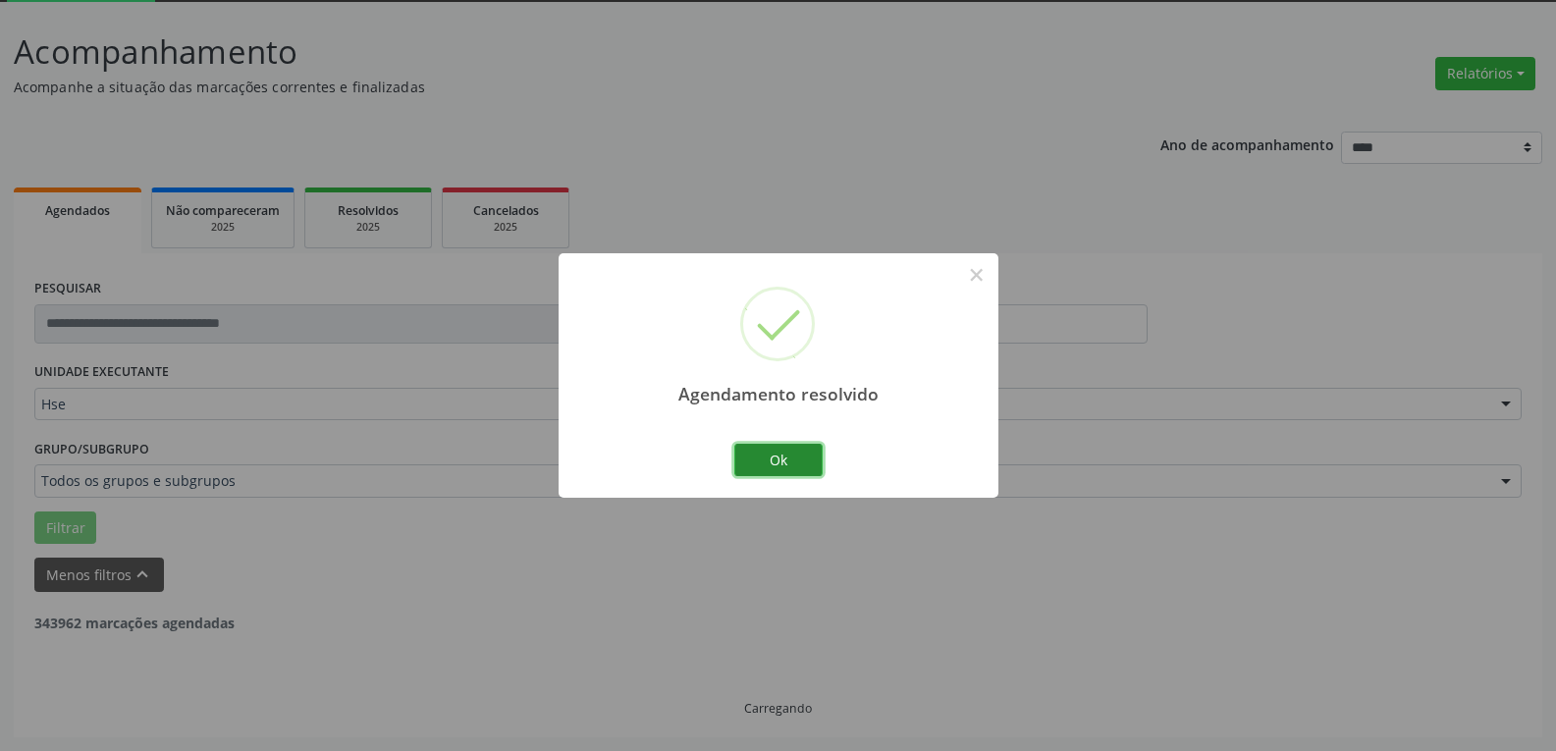
click at [748, 446] on button "Ok" at bounding box center [779, 460] width 88 height 33
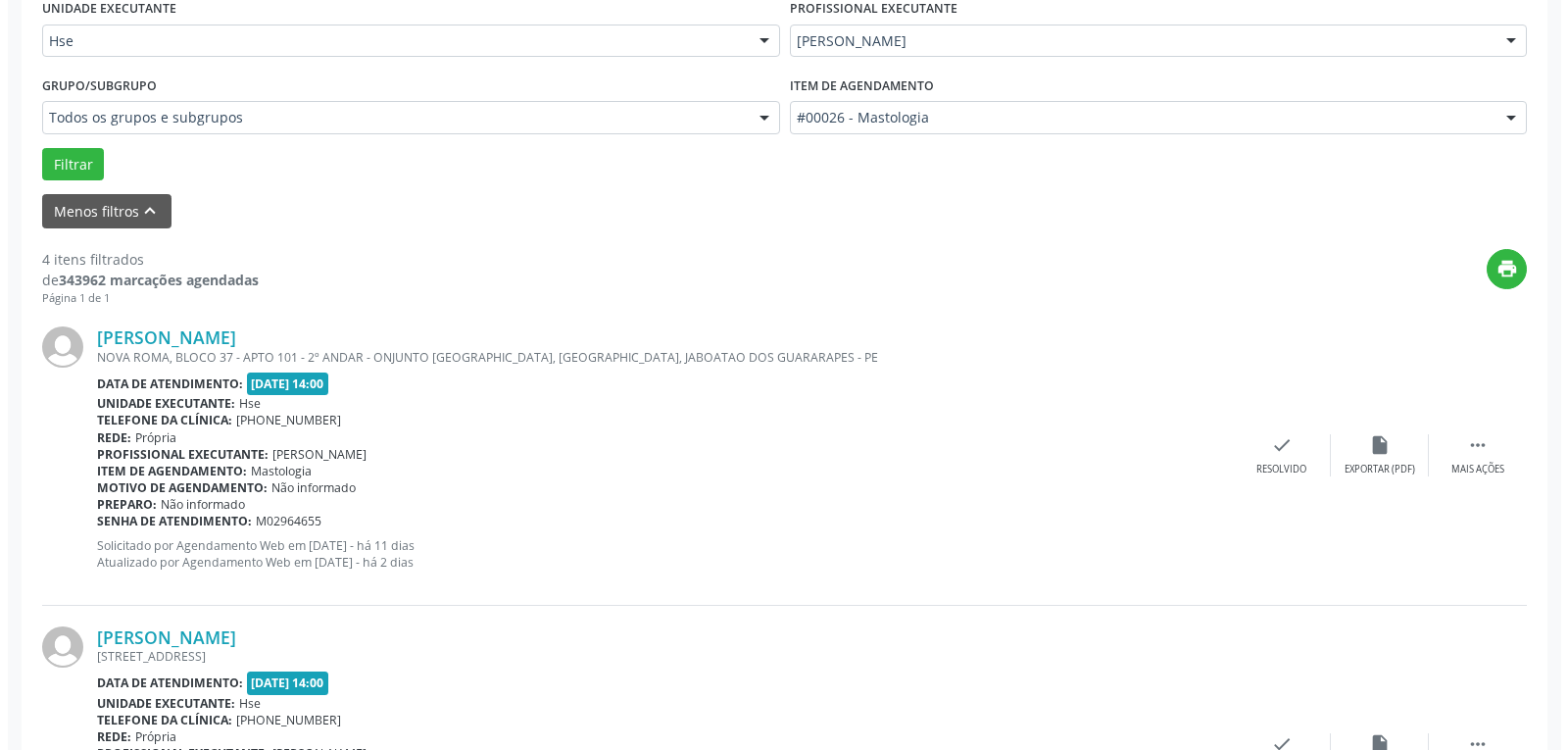
scroll to position [498, 0]
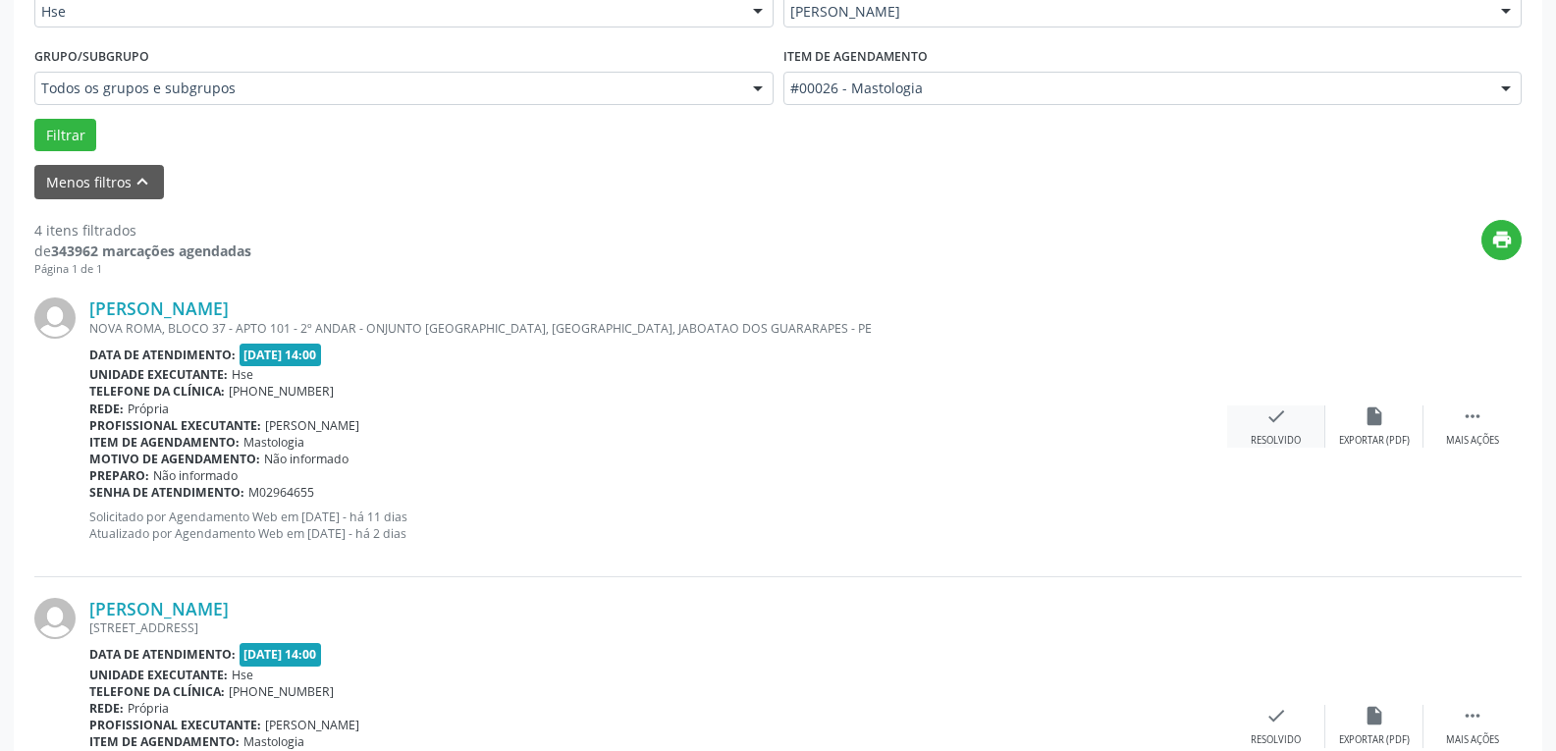
click at [1290, 429] on div "check Resolvido" at bounding box center [1277, 427] width 98 height 42
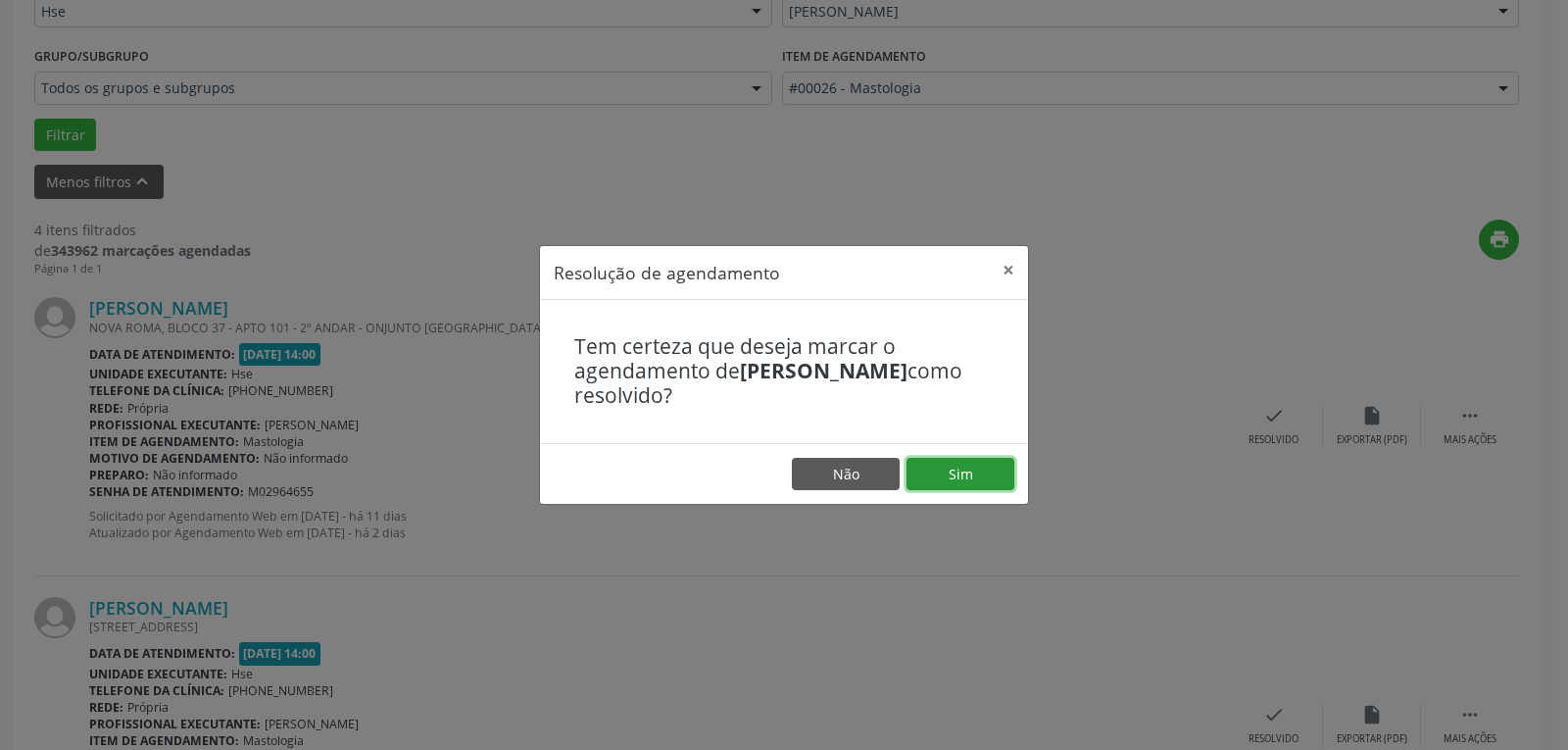
click at [951, 463] on button "Sim" at bounding box center [960, 474] width 108 height 33
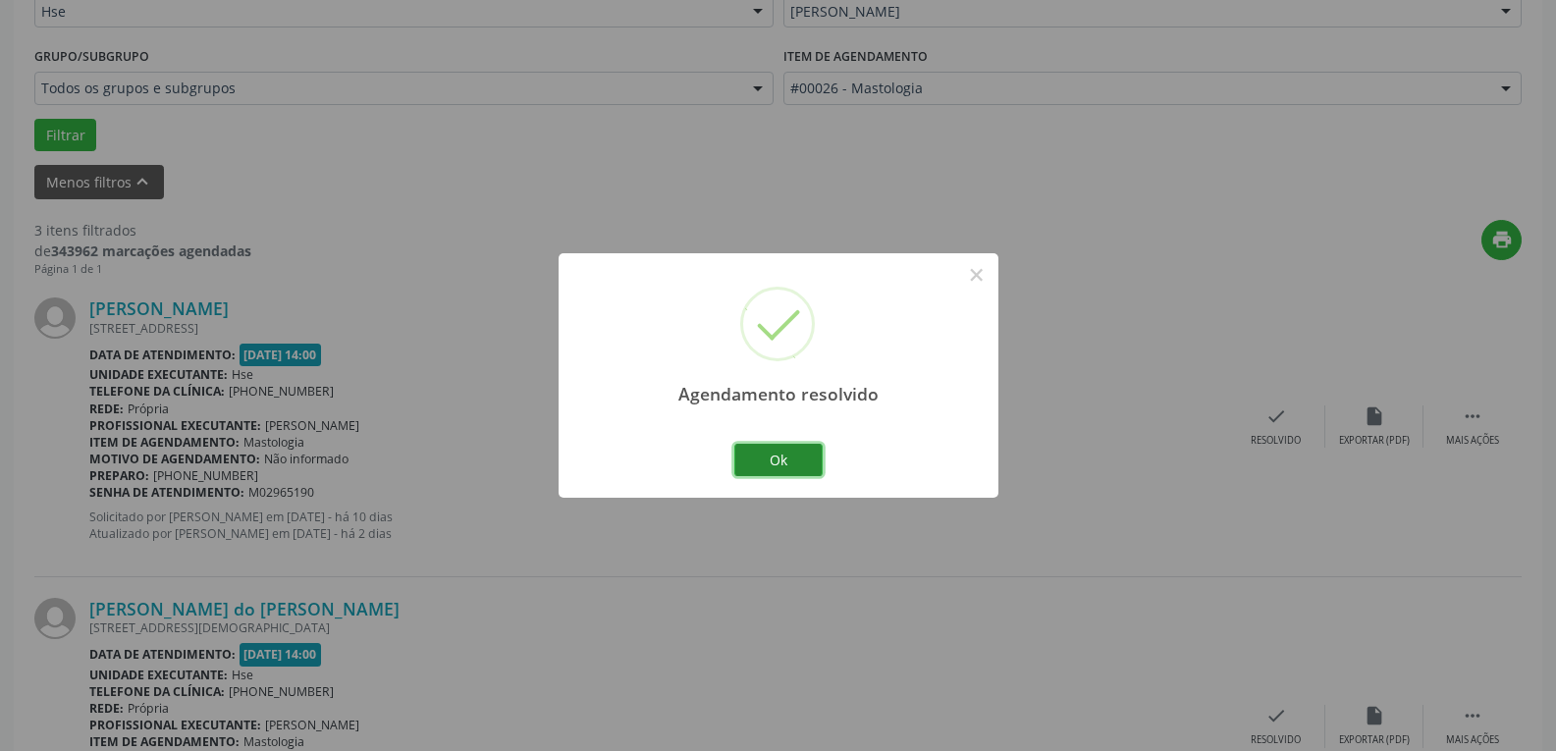
click at [777, 459] on button "Ok" at bounding box center [779, 460] width 88 height 33
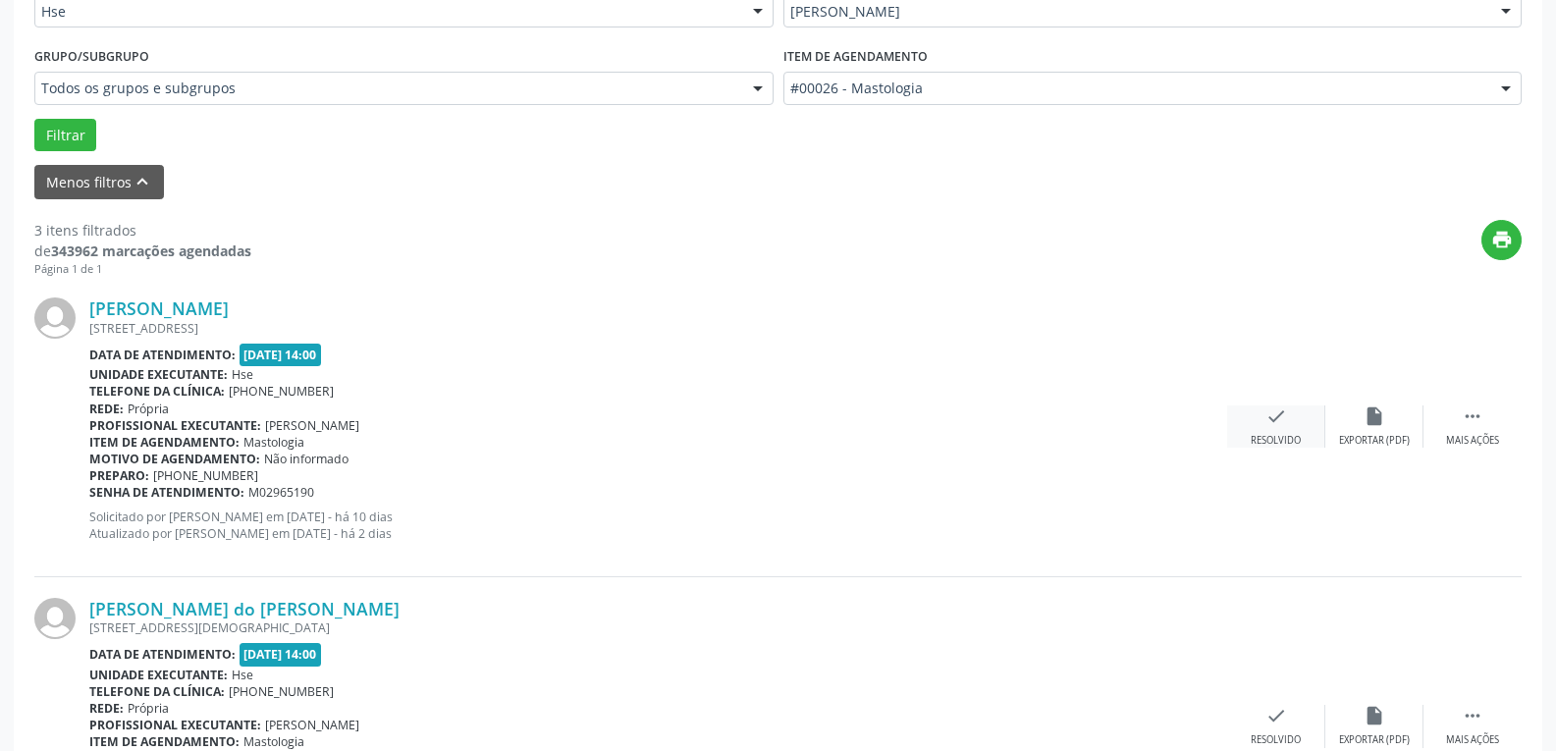
click at [1302, 441] on div "check Resolvido" at bounding box center [1277, 427] width 98 height 42
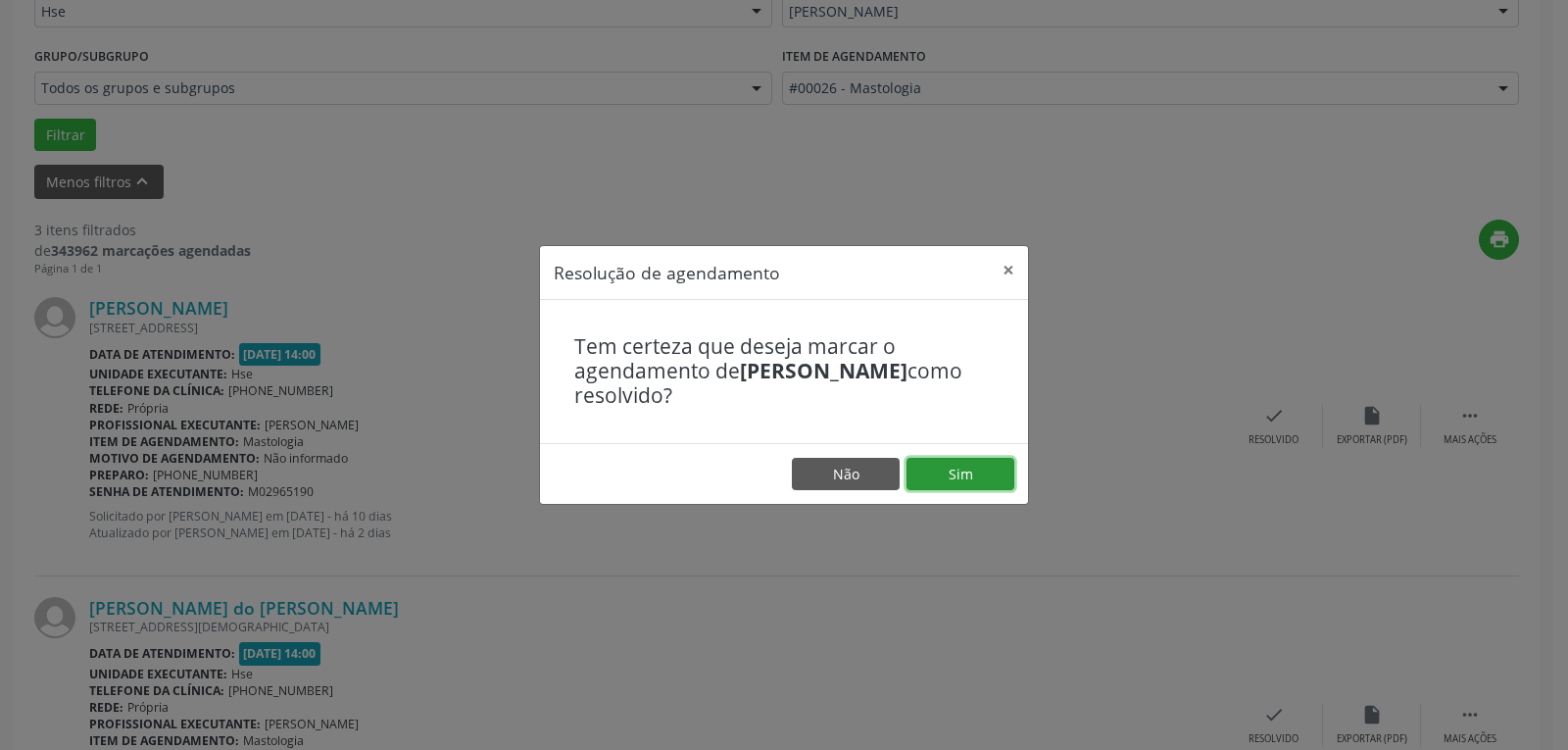
click at [989, 471] on button "Sim" at bounding box center [960, 474] width 108 height 33
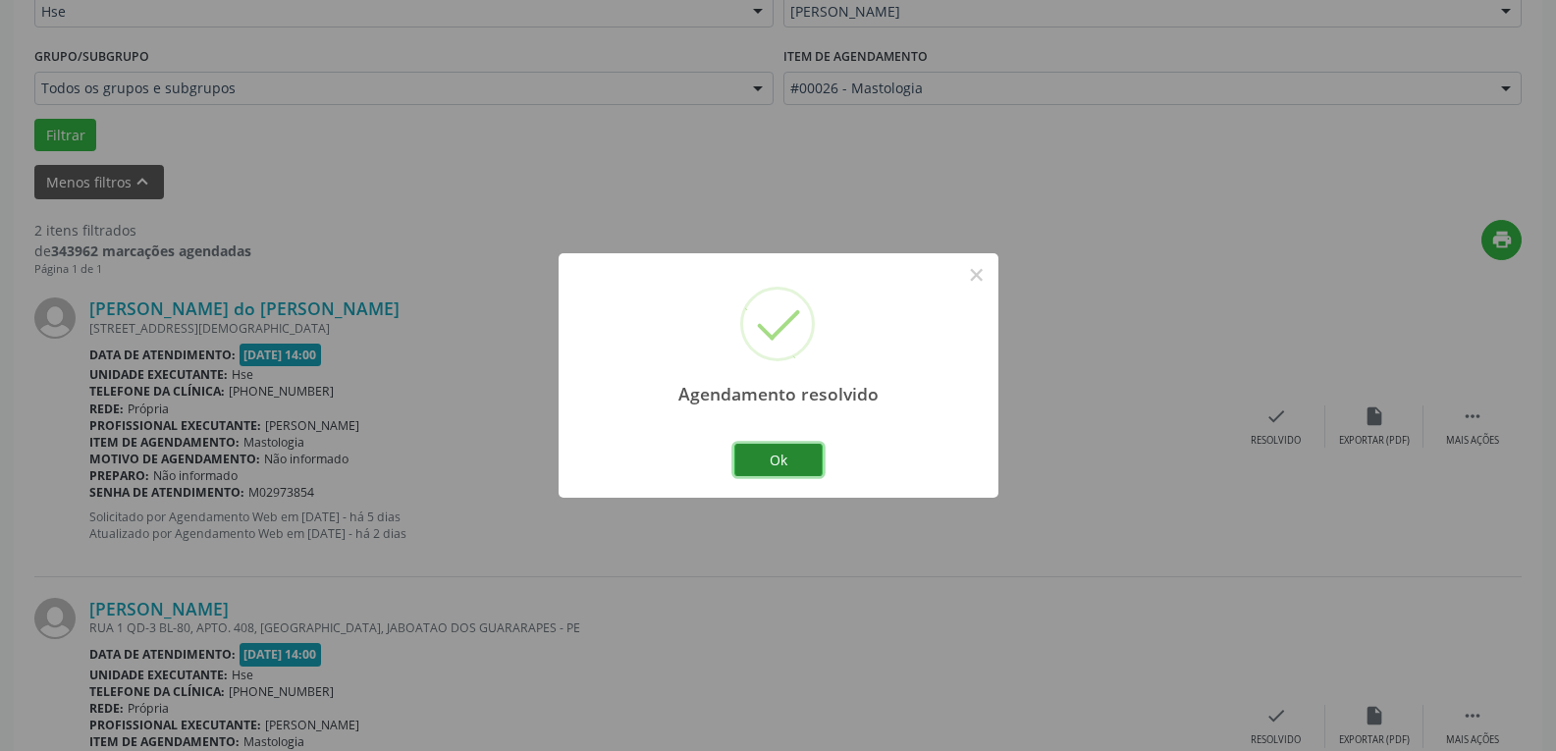
click at [788, 453] on button "Ok" at bounding box center [779, 460] width 88 height 33
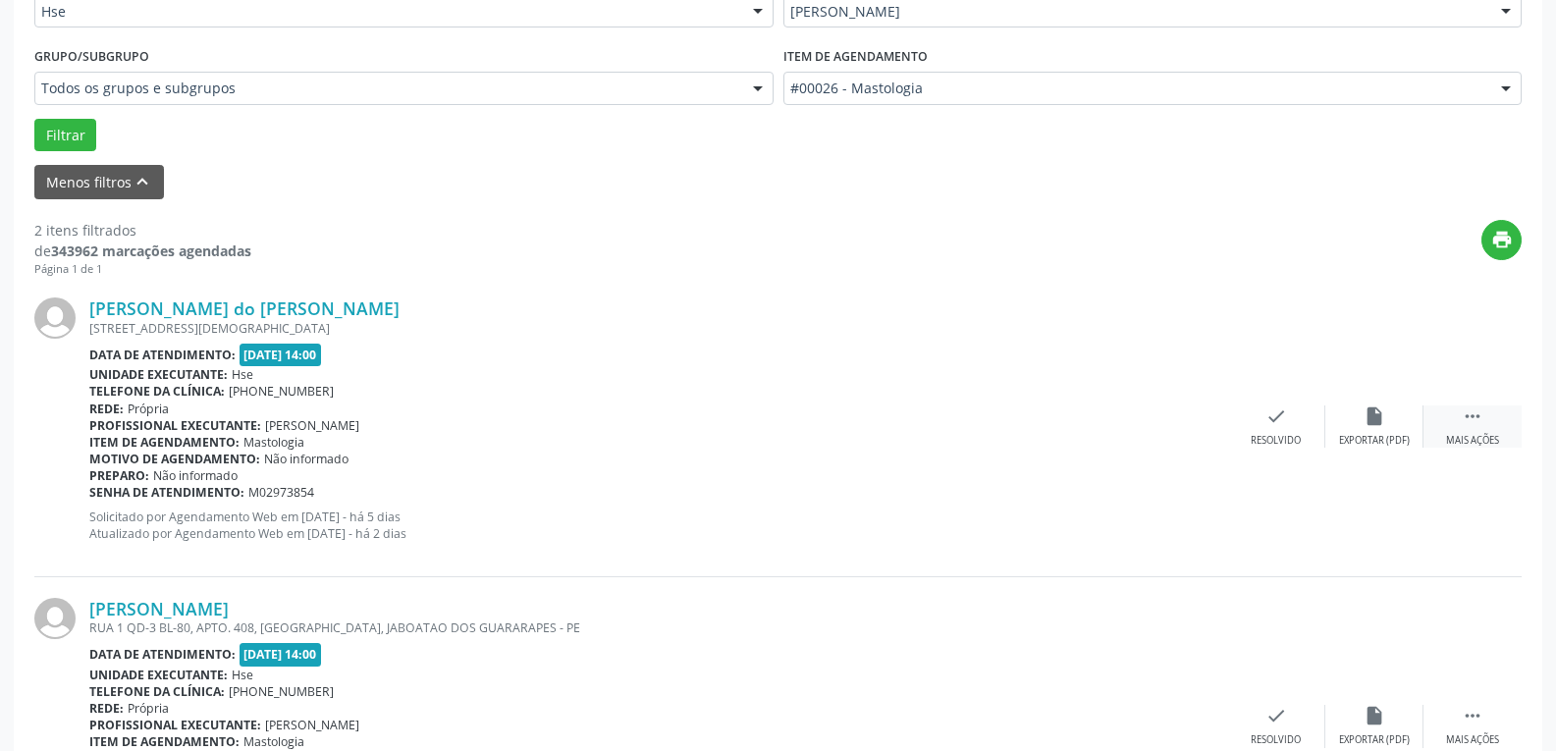
drag, startPoint x: 1488, startPoint y: 438, endPoint x: 1481, endPoint y: 447, distance: 11.2
click at [1489, 441] on div " Mais ações" at bounding box center [1473, 427] width 98 height 42
click at [1392, 435] on div "Não compareceu" at bounding box center [1374, 441] width 83 height 14
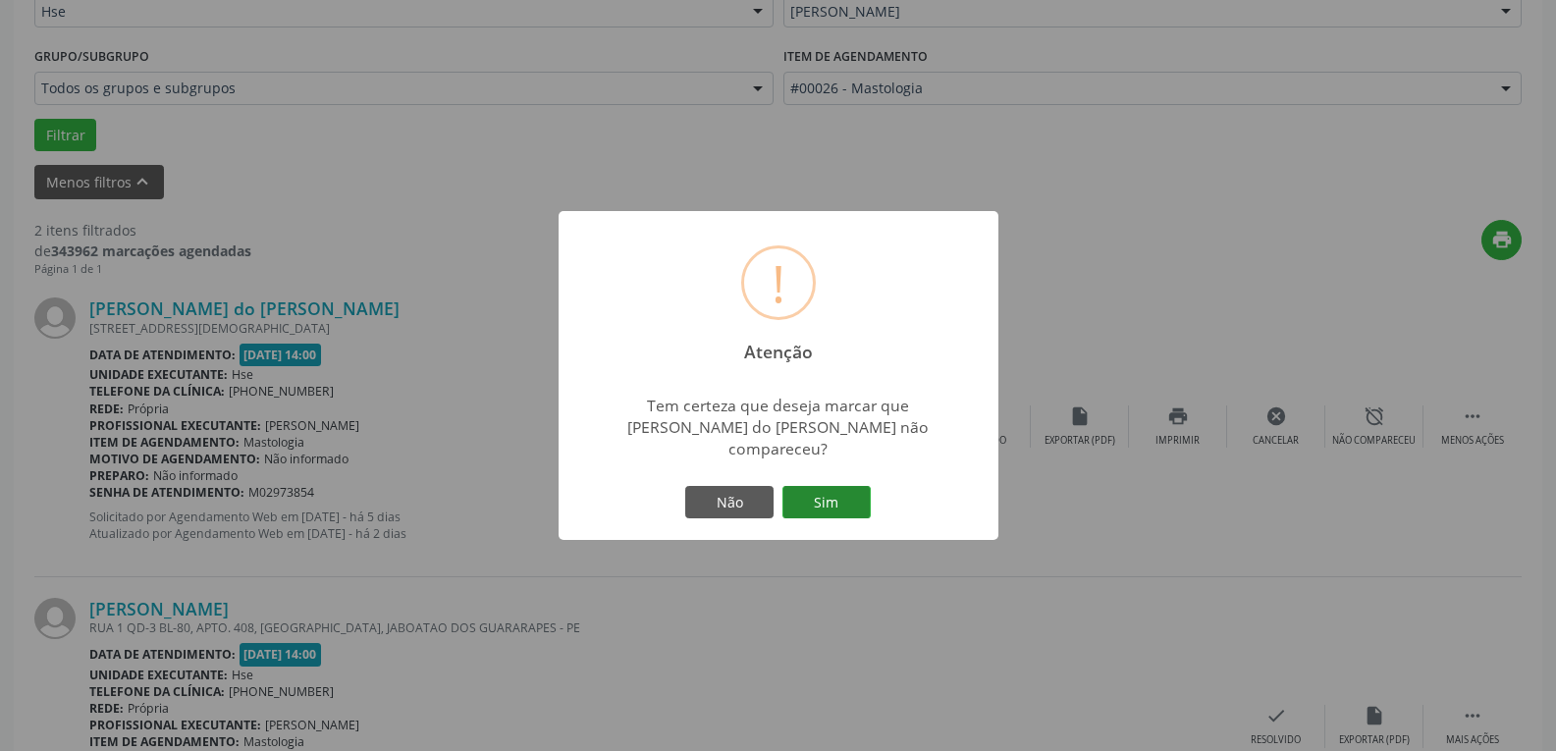
click at [841, 493] on button "Sim" at bounding box center [827, 502] width 88 height 33
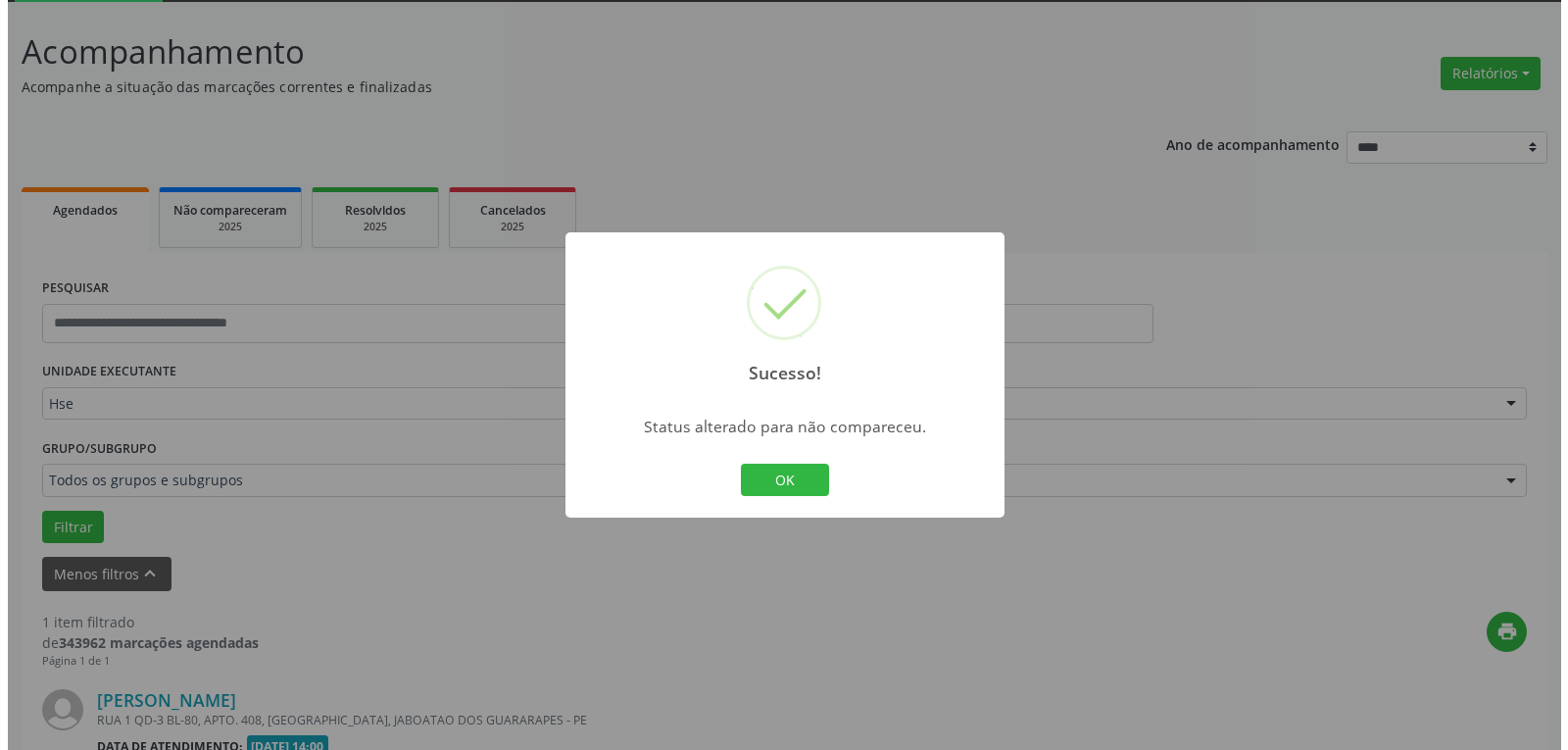
scroll to position [358, 0]
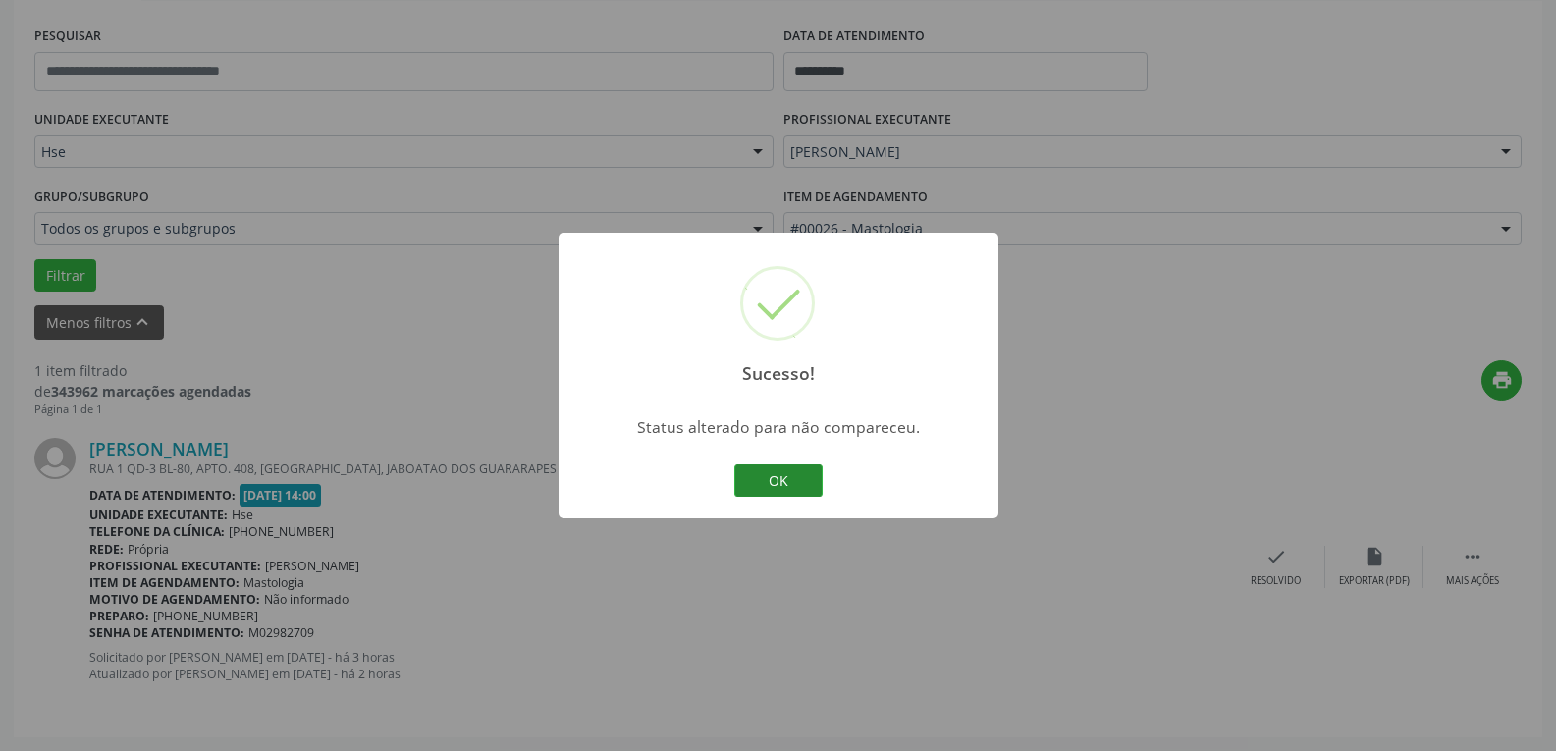
click at [765, 485] on button "OK" at bounding box center [779, 480] width 88 height 33
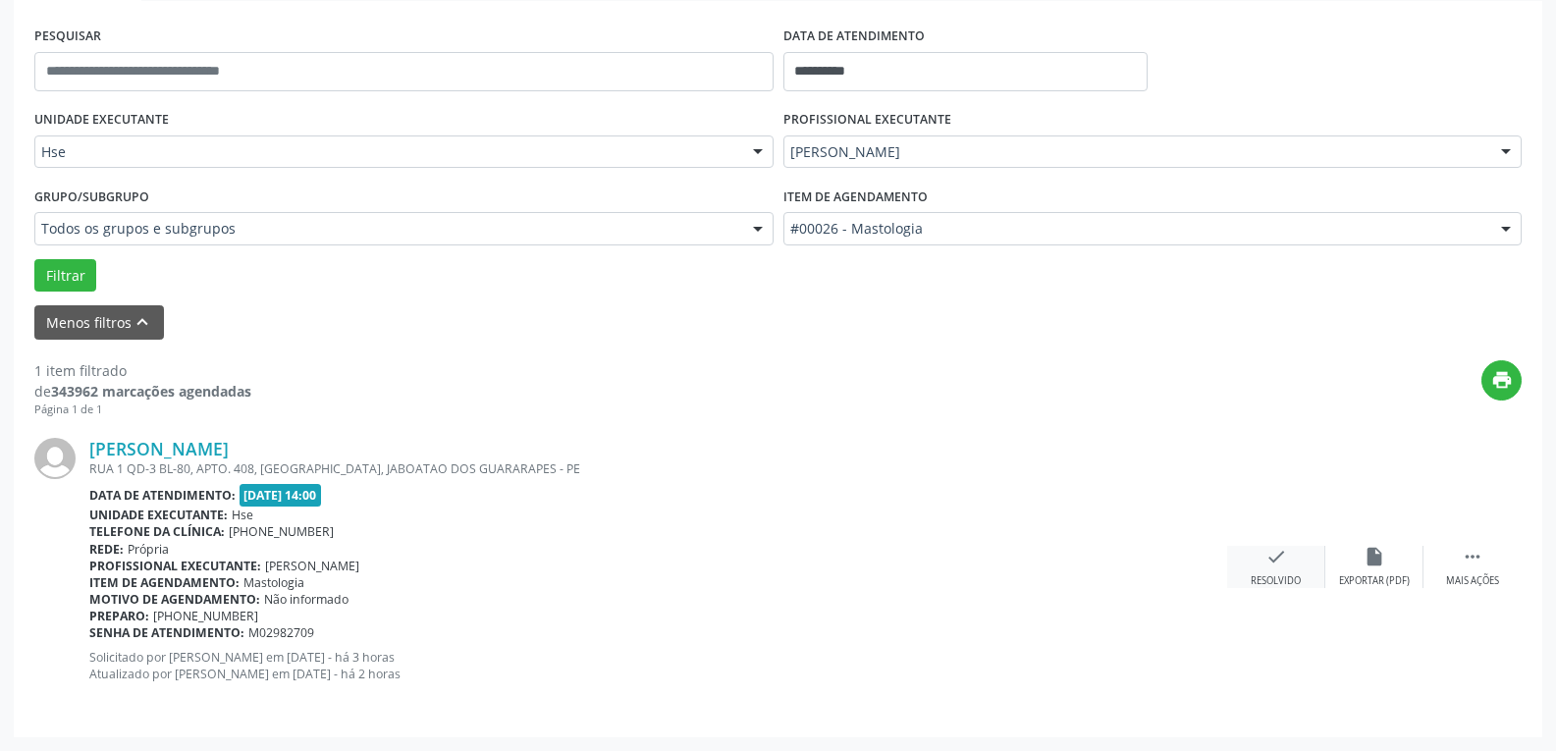
click at [1302, 569] on div "check Resolvido" at bounding box center [1277, 567] width 98 height 42
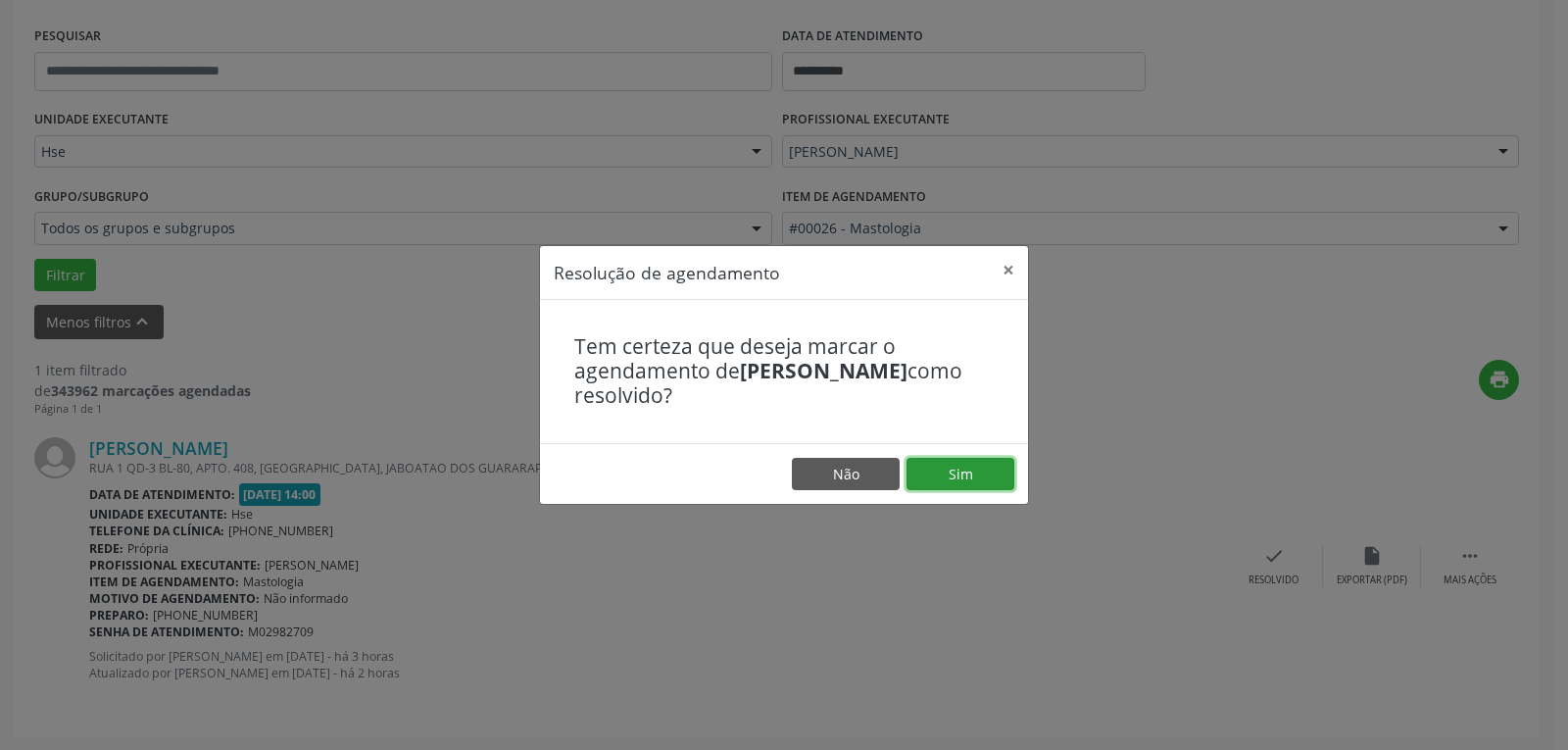
click at [954, 477] on button "Sim" at bounding box center [960, 474] width 108 height 33
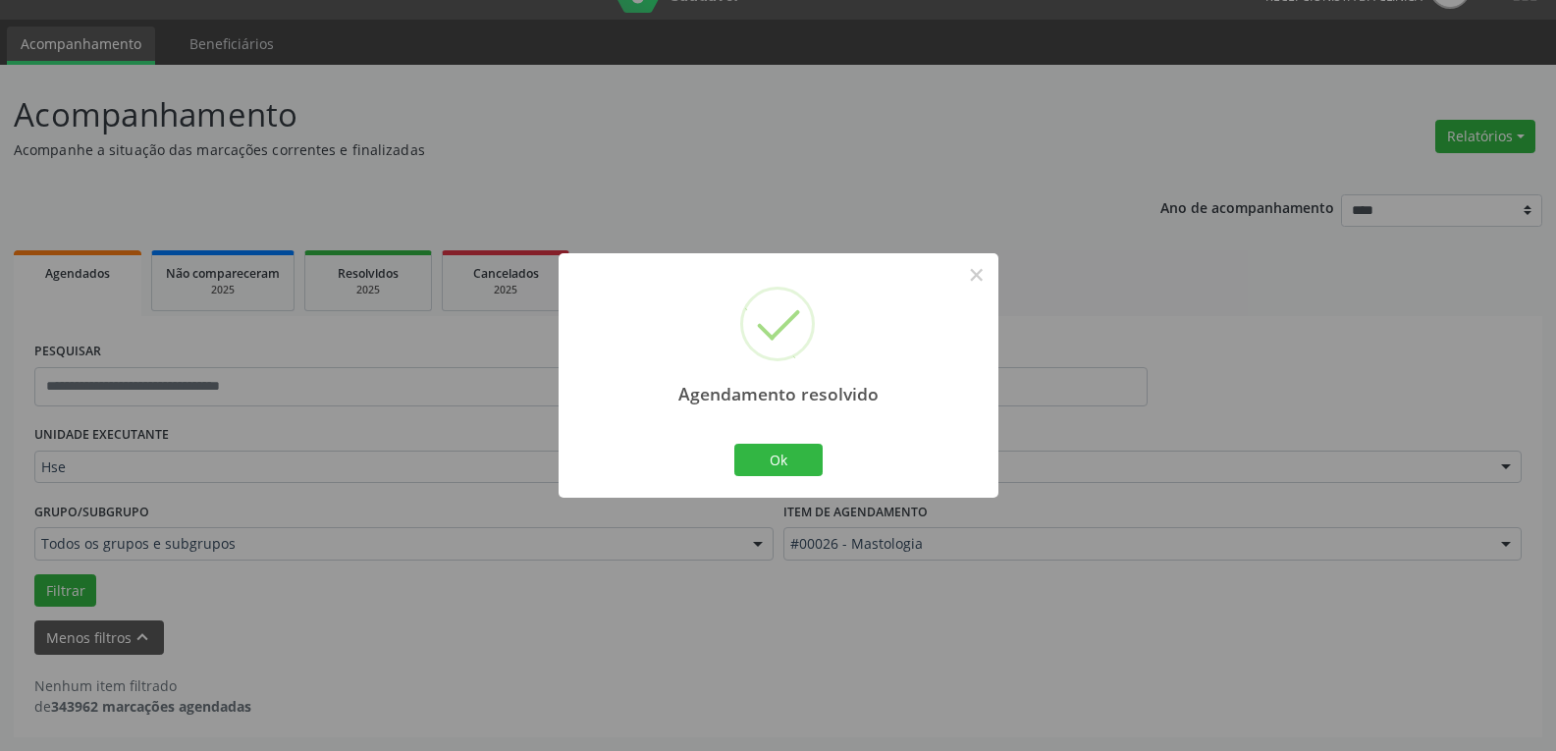
scroll to position [43, 0]
click at [779, 461] on button "Ok" at bounding box center [779, 460] width 88 height 33
